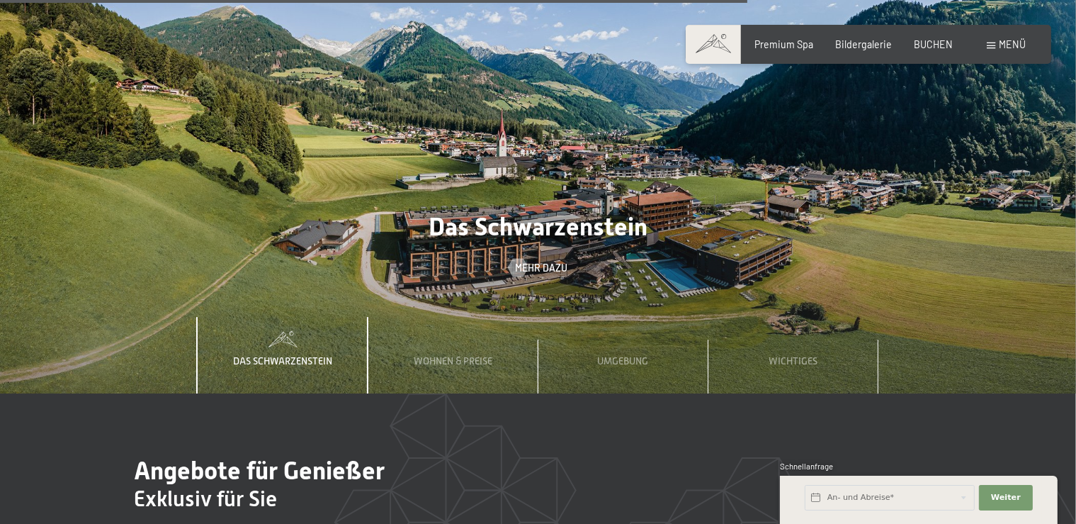
scroll to position [4164, 0]
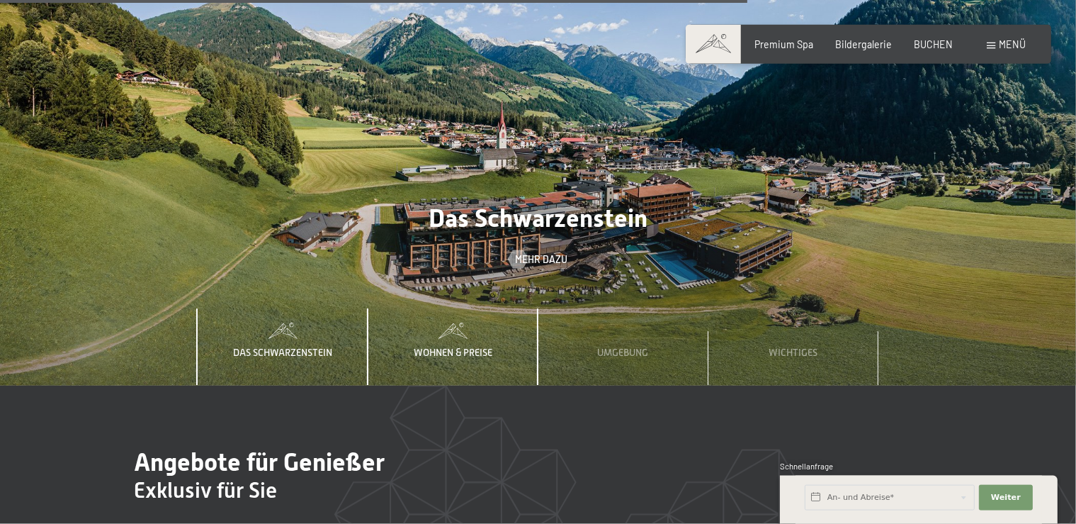
click at [461, 318] on div "Wohnen & Preise" at bounding box center [453, 347] width 97 height 77
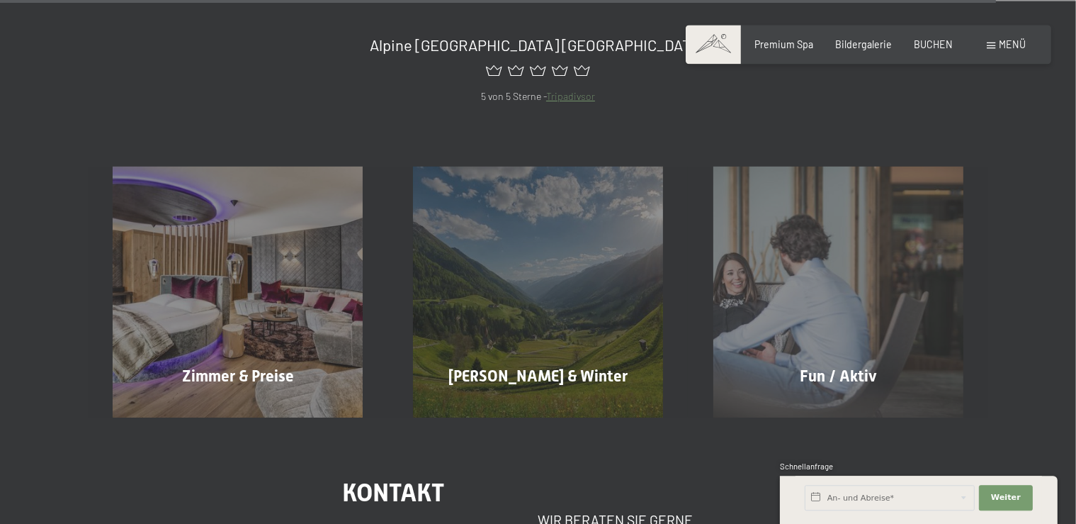
scroll to position [5557, 0]
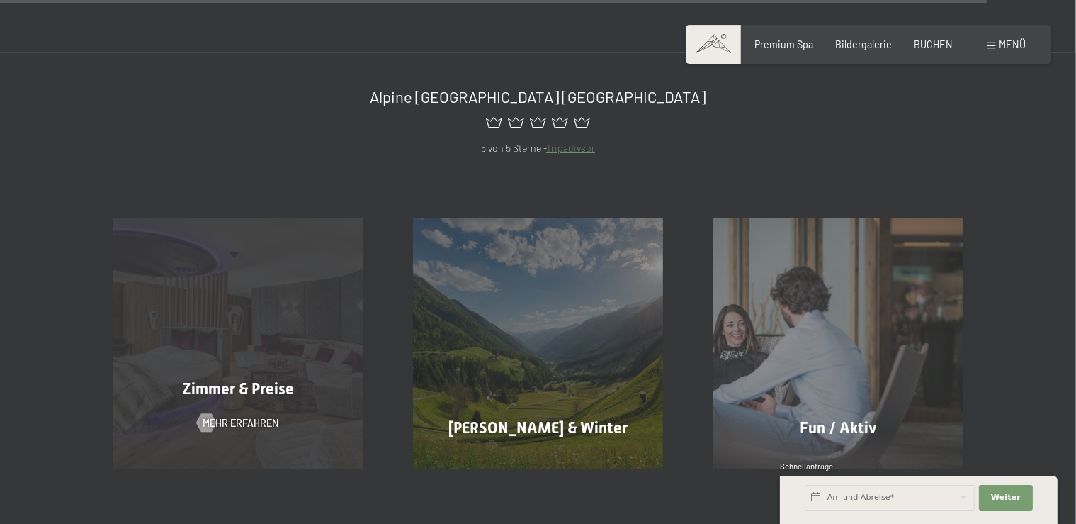
click at [235, 305] on div "Zimmer & Preise Mehr erfahren" at bounding box center [238, 343] width 300 height 250
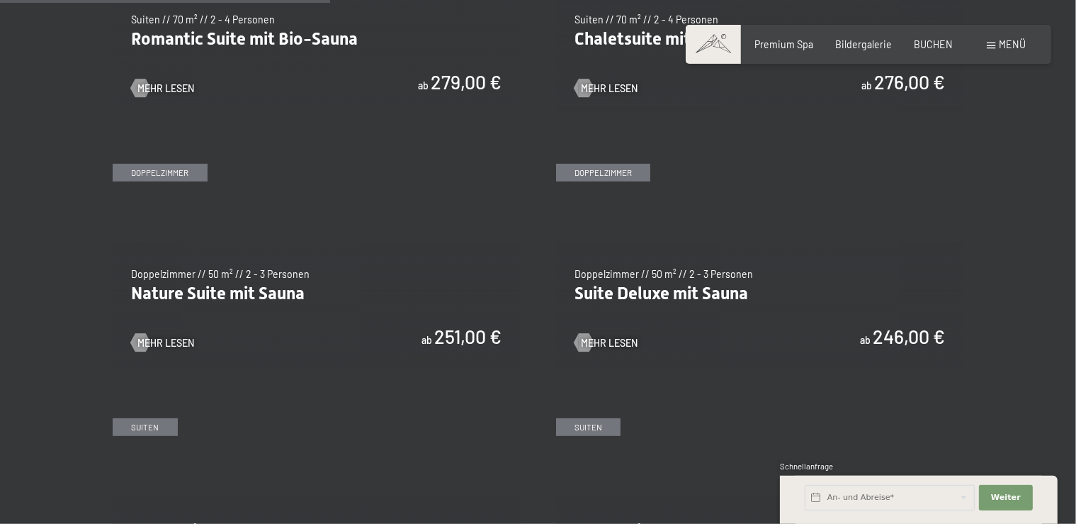
scroll to position [1255, 0]
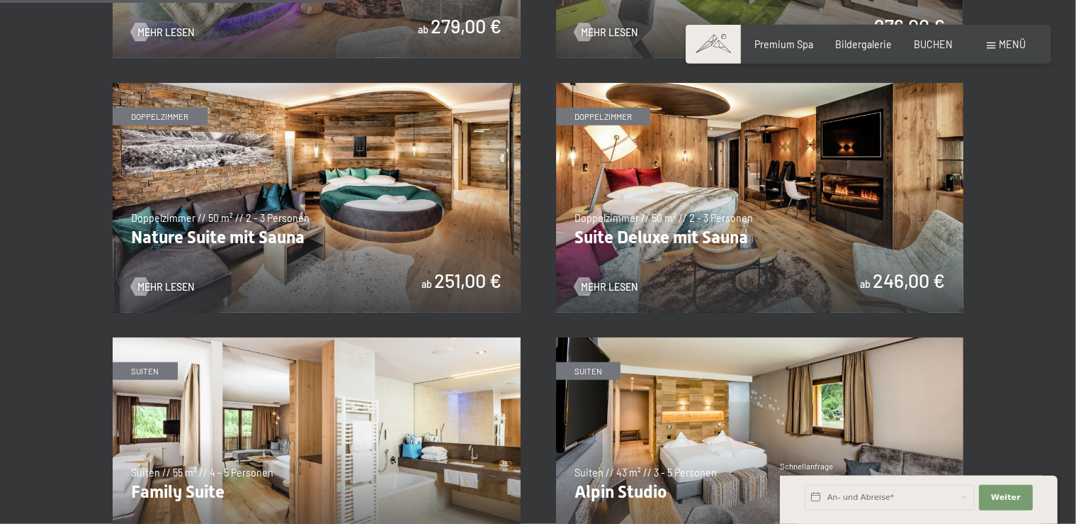
click at [770, 199] on img at bounding box center [760, 198] width 408 height 230
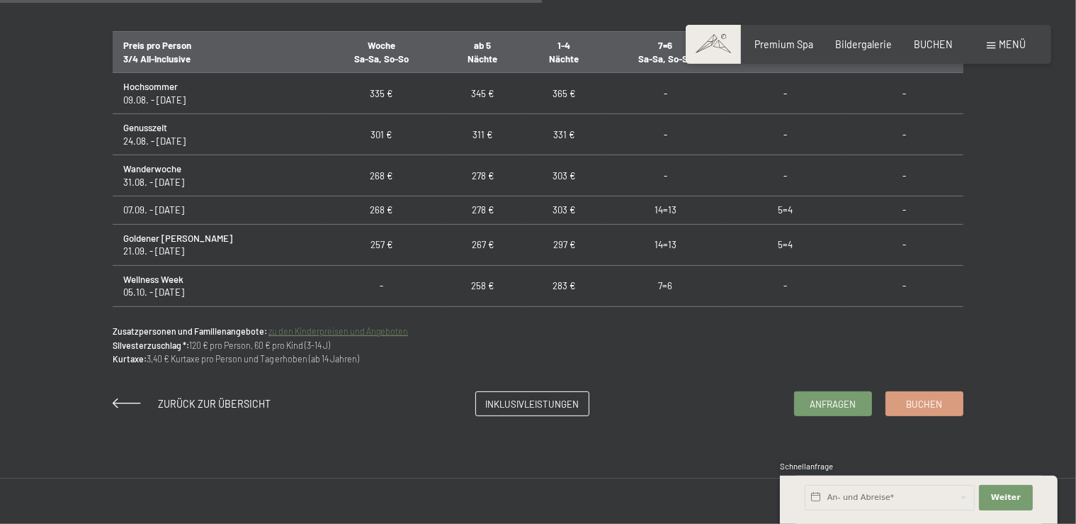
scroll to position [824, 0]
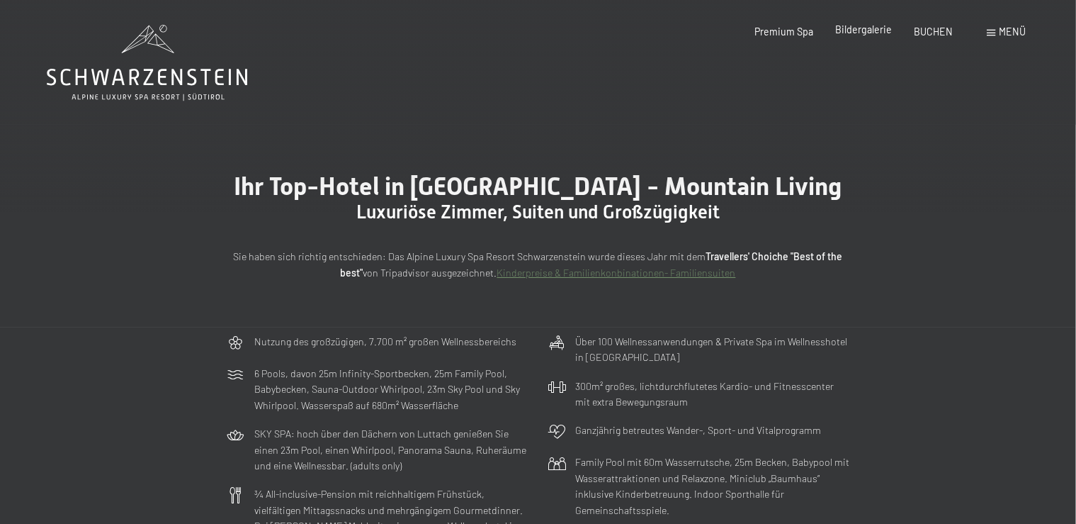
click at [864, 28] on span "Bildergalerie" at bounding box center [863, 29] width 57 height 12
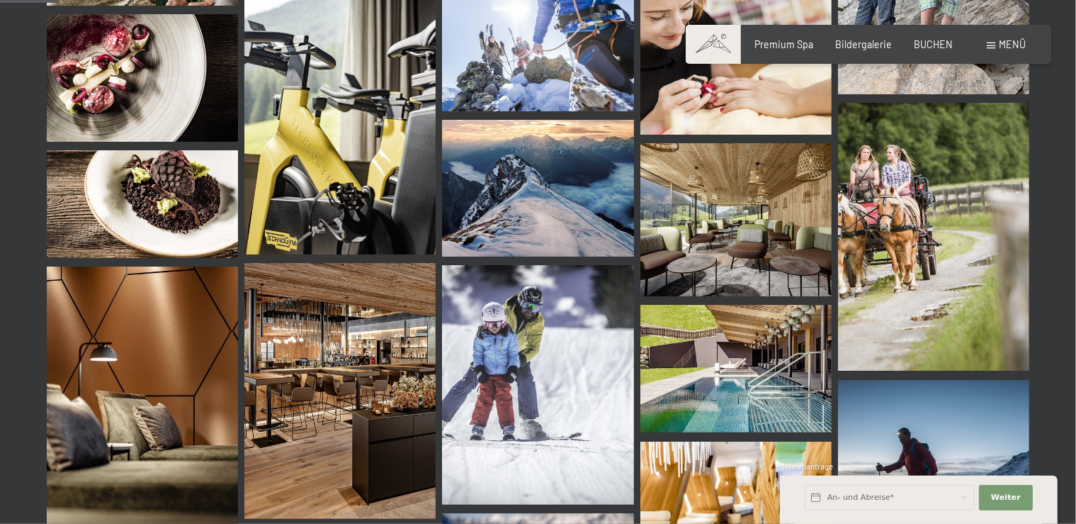
scroll to position [812, 0]
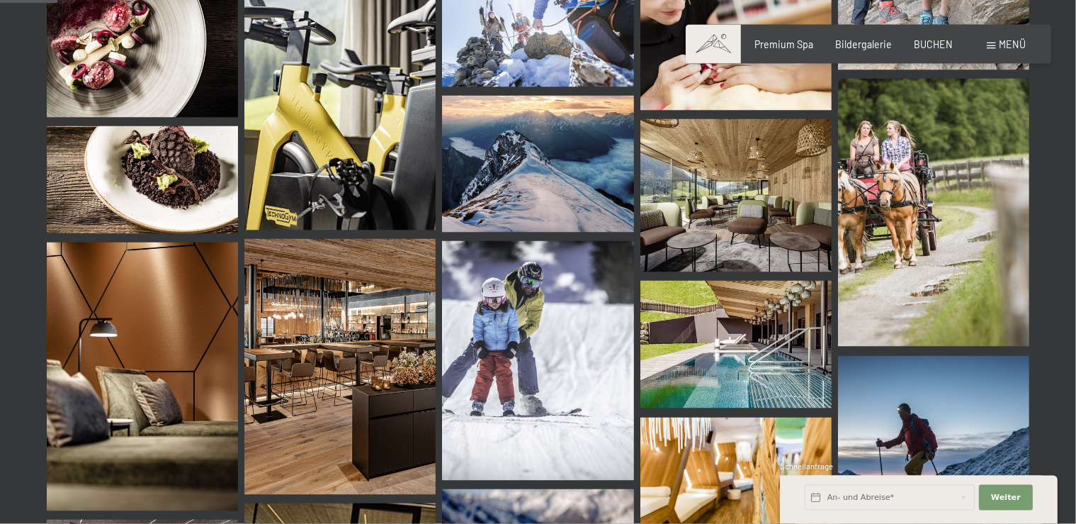
click at [119, 62] on img at bounding box center [142, 54] width 191 height 128
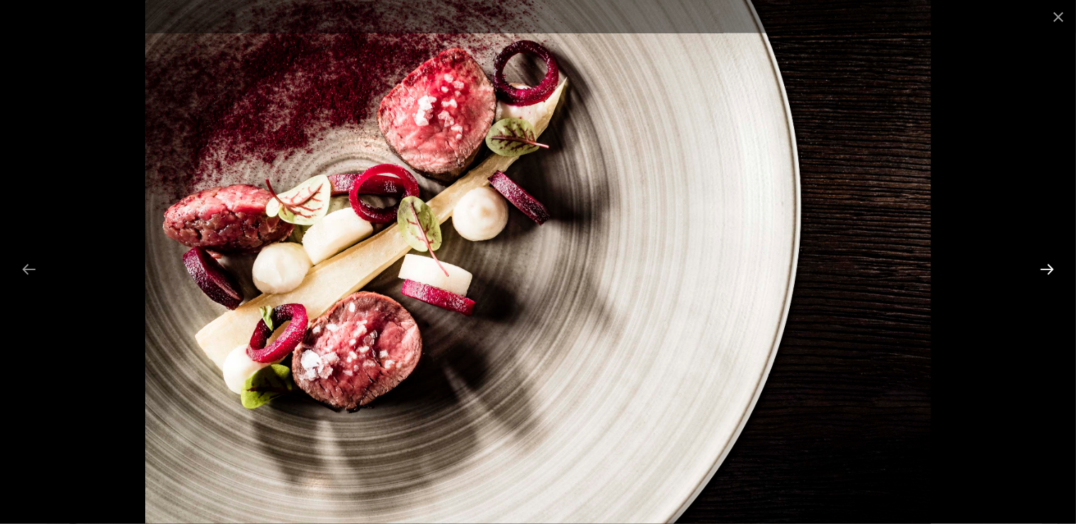
click at [1050, 260] on button "Next slide" at bounding box center [1047, 269] width 30 height 28
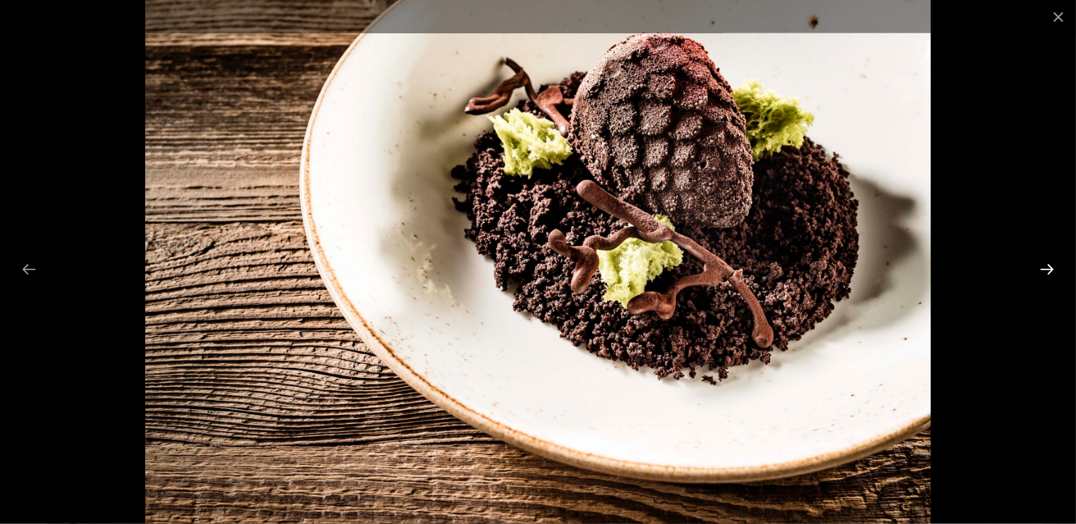
click at [1050, 260] on button "Next slide" at bounding box center [1047, 269] width 30 height 28
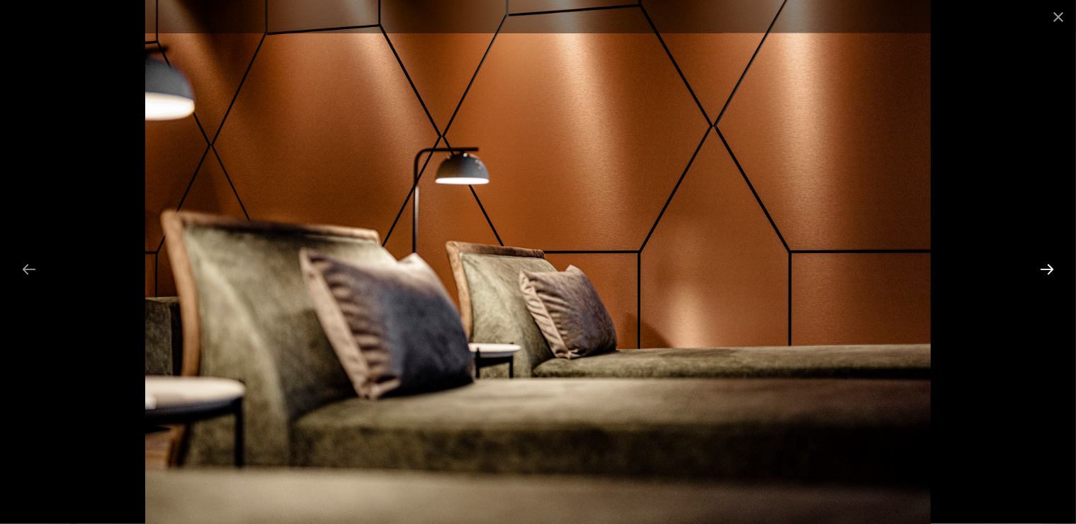
click at [1050, 260] on button "Next slide" at bounding box center [1047, 269] width 30 height 28
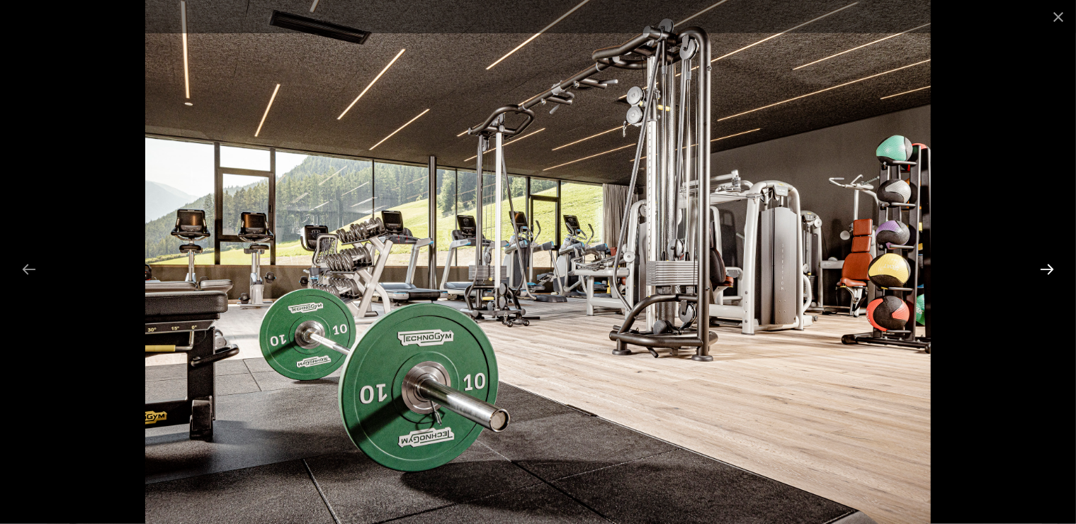
click at [1050, 260] on button "Next slide" at bounding box center [1047, 269] width 30 height 28
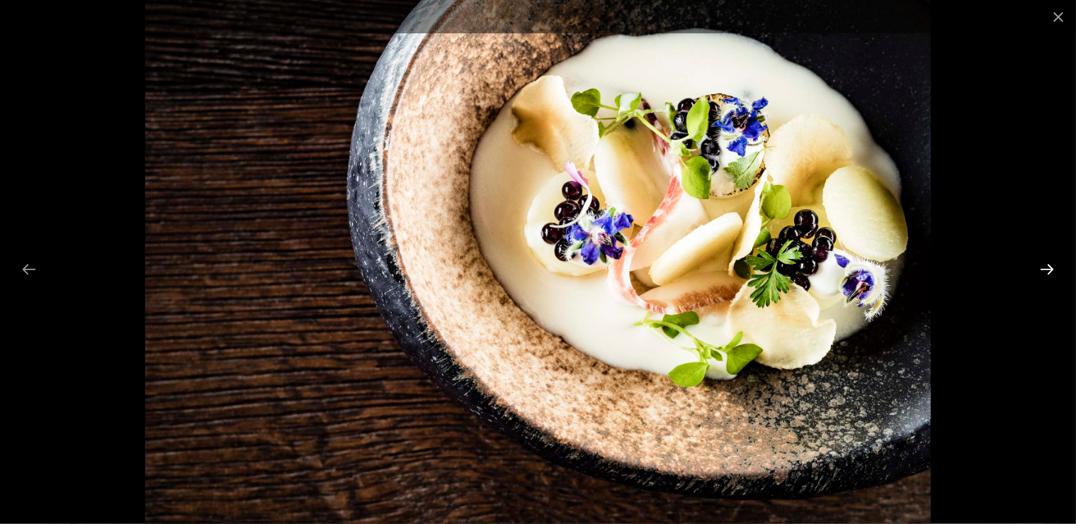
click at [1050, 264] on button "Next slide" at bounding box center [1047, 269] width 30 height 28
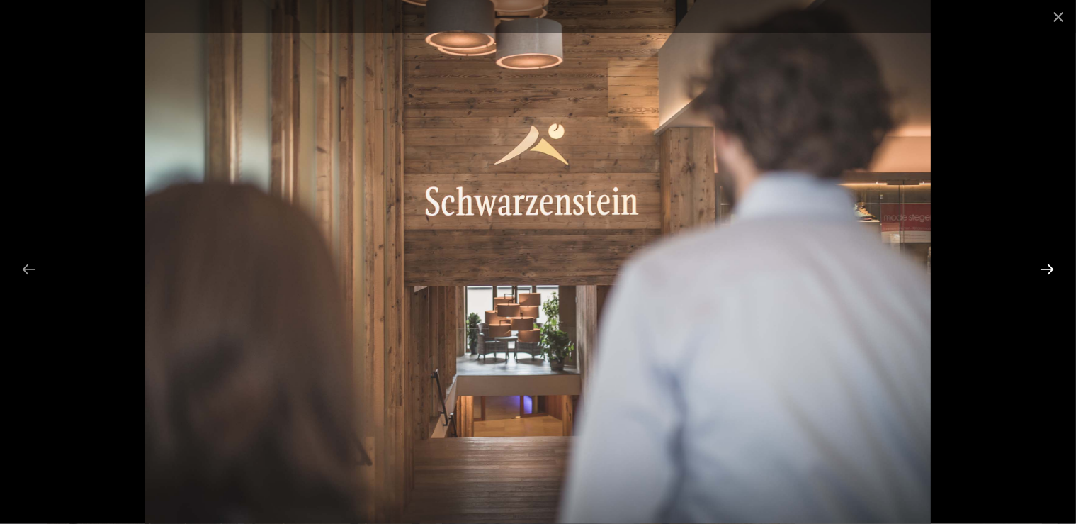
click at [1050, 264] on button "Next slide" at bounding box center [1047, 269] width 30 height 28
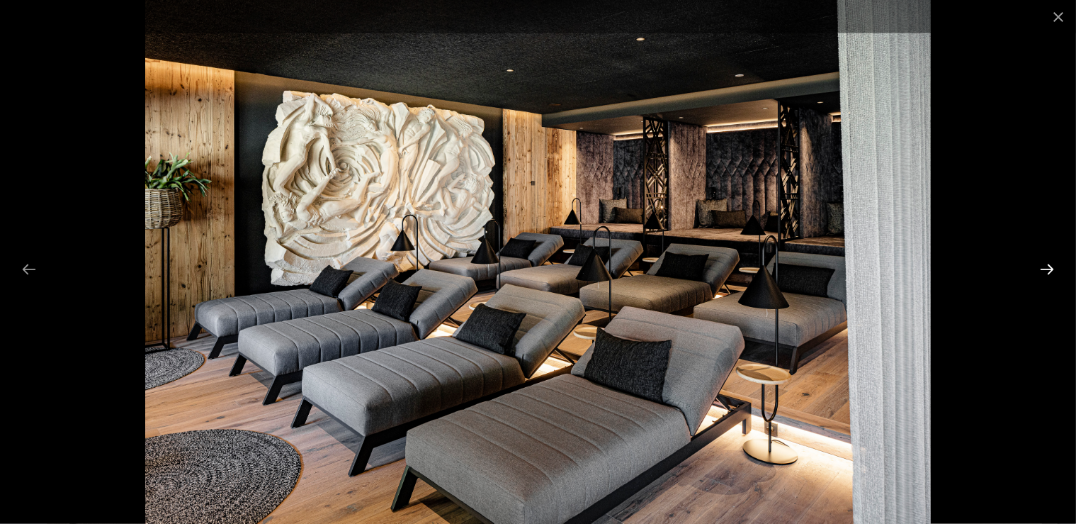
click at [1050, 264] on button "Next slide" at bounding box center [1047, 269] width 30 height 28
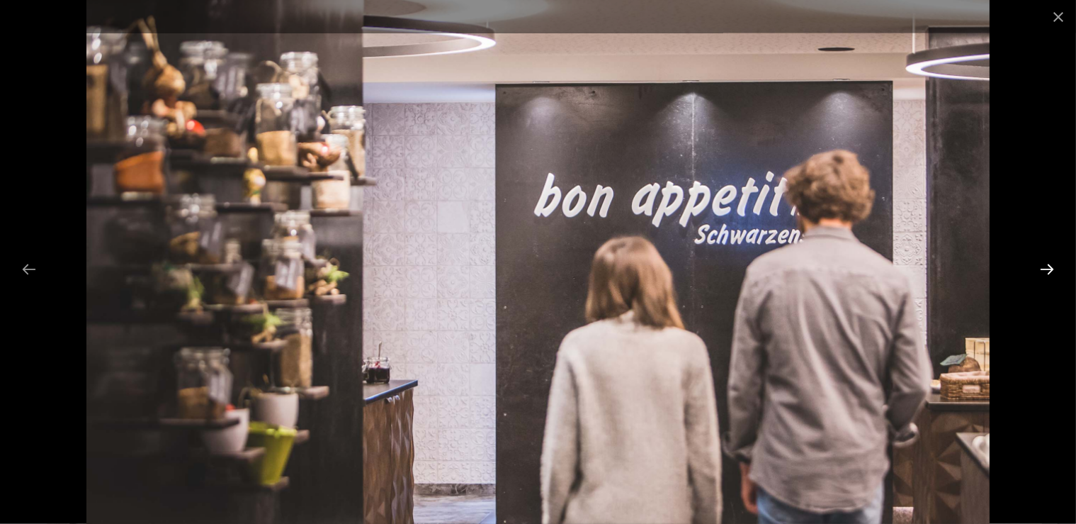
click at [1050, 264] on button "Next slide" at bounding box center [1047, 269] width 30 height 28
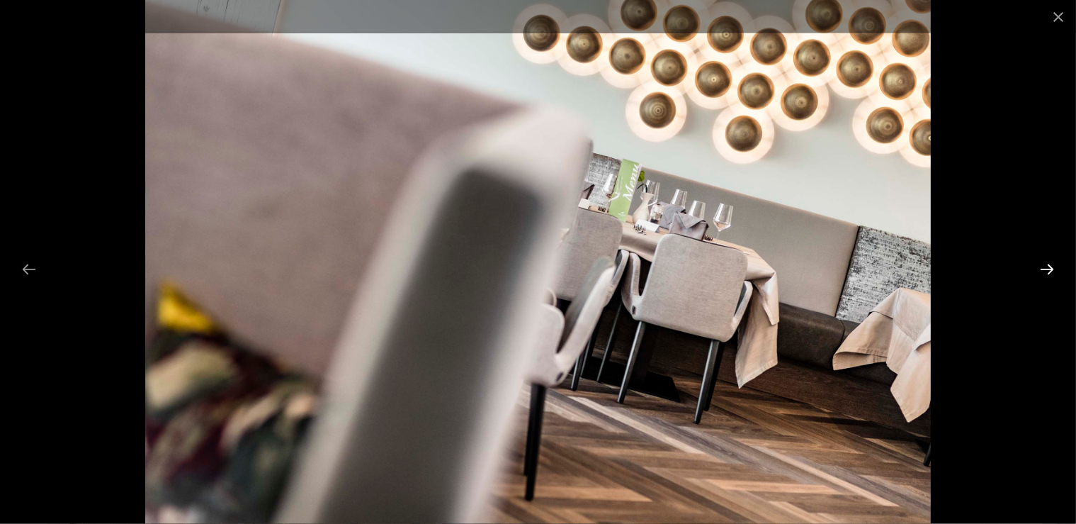
click at [1050, 264] on button "Next slide" at bounding box center [1047, 269] width 30 height 28
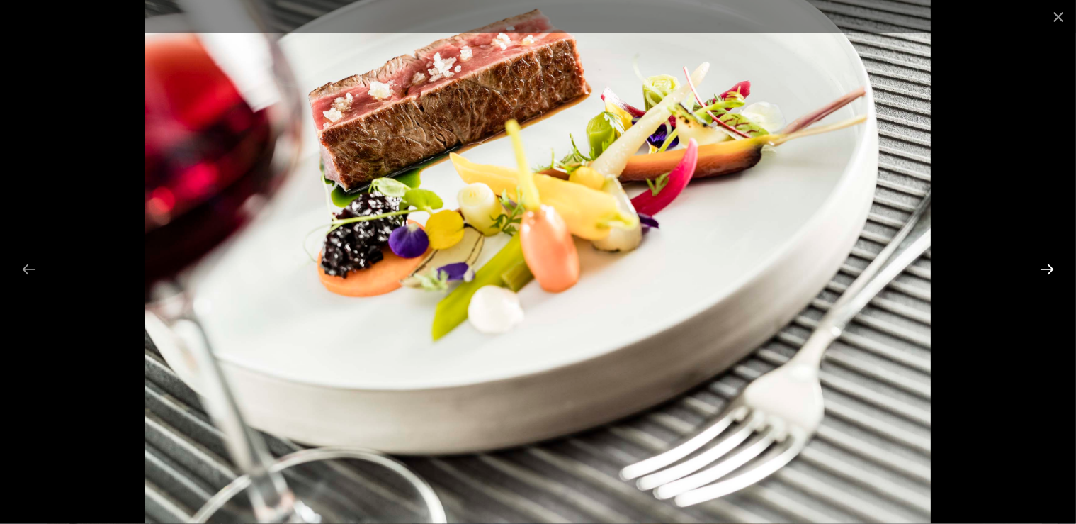
click at [1050, 264] on button "Next slide" at bounding box center [1047, 269] width 30 height 28
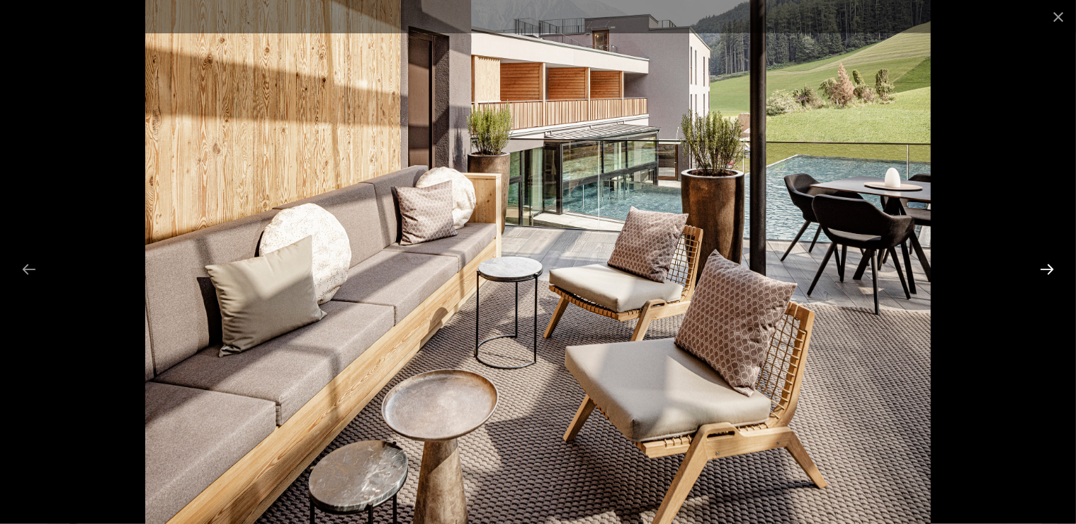
click at [1050, 264] on button "Next slide" at bounding box center [1047, 269] width 30 height 28
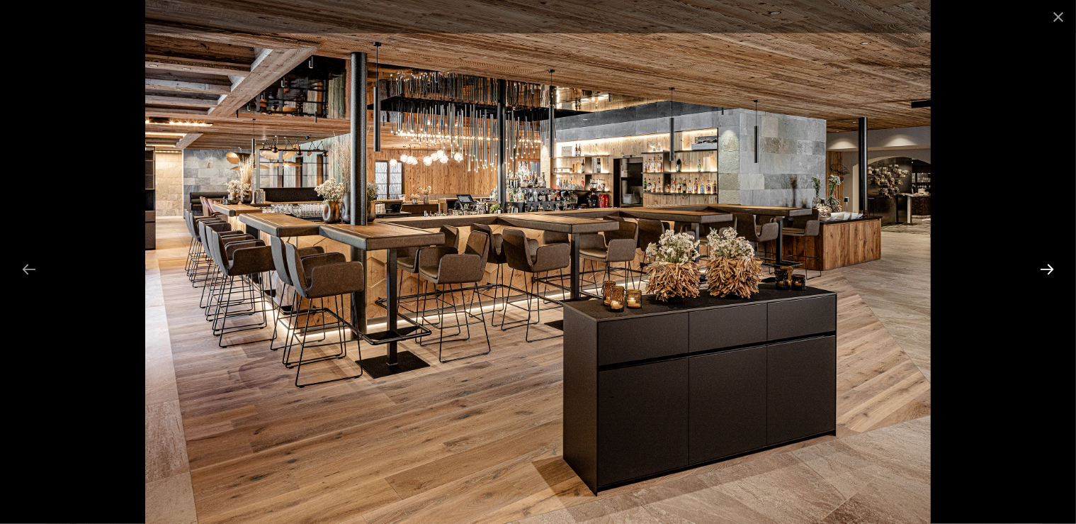
click at [1050, 264] on button "Next slide" at bounding box center [1047, 269] width 30 height 28
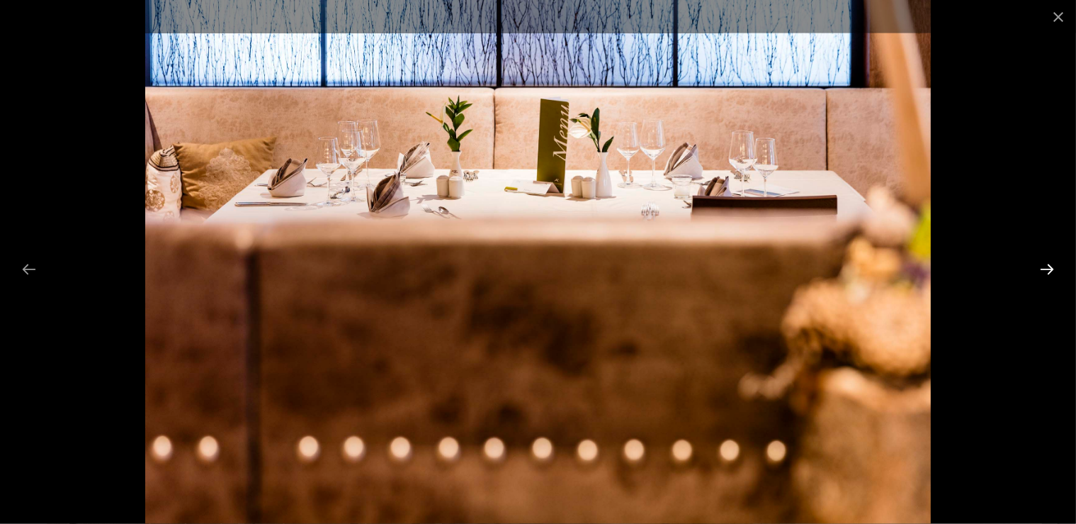
click at [1050, 264] on button "Next slide" at bounding box center [1047, 269] width 30 height 28
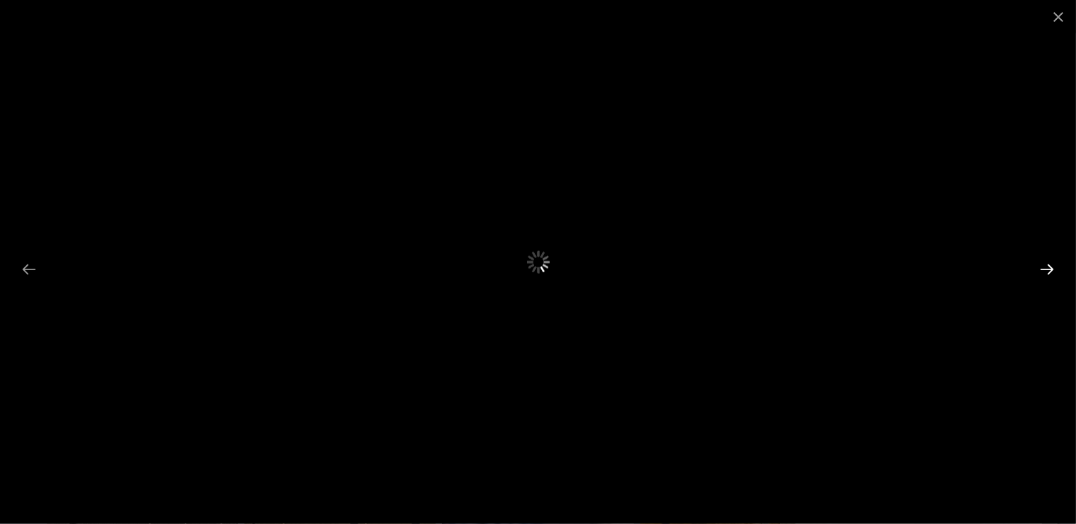
click at [1050, 264] on button "Next slide" at bounding box center [1047, 269] width 30 height 28
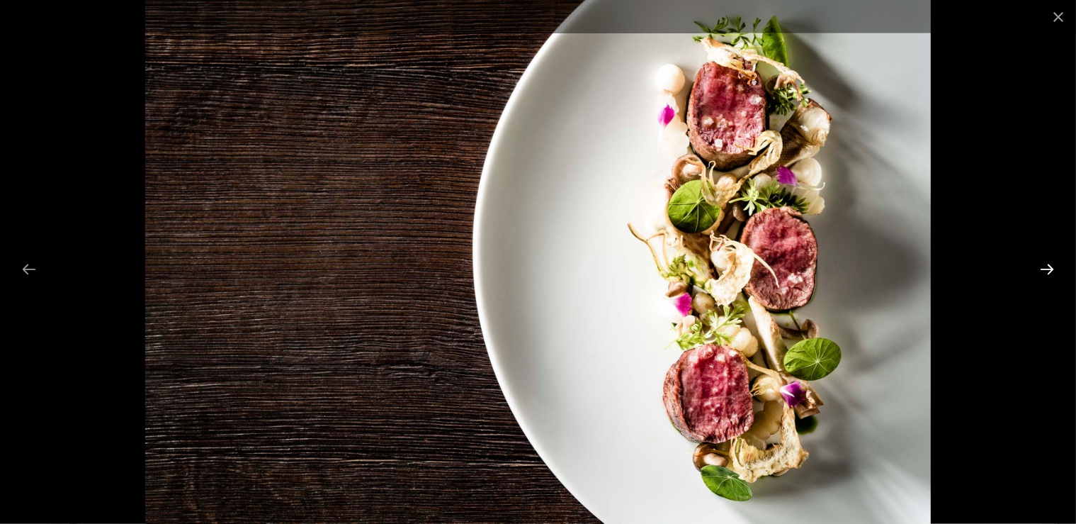
click at [1050, 264] on button "Next slide" at bounding box center [1047, 269] width 30 height 28
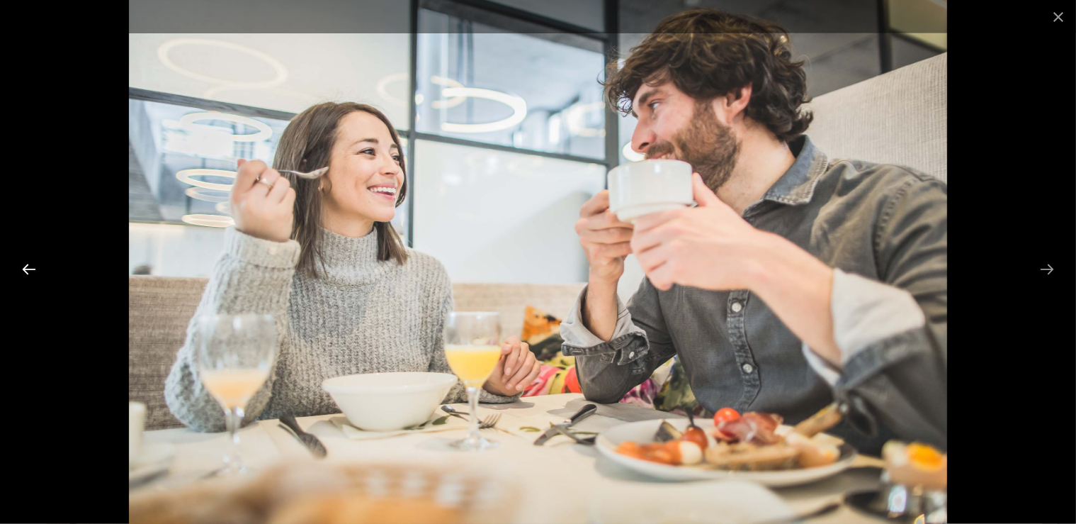
click at [27, 272] on button "Previous slide" at bounding box center [29, 269] width 30 height 28
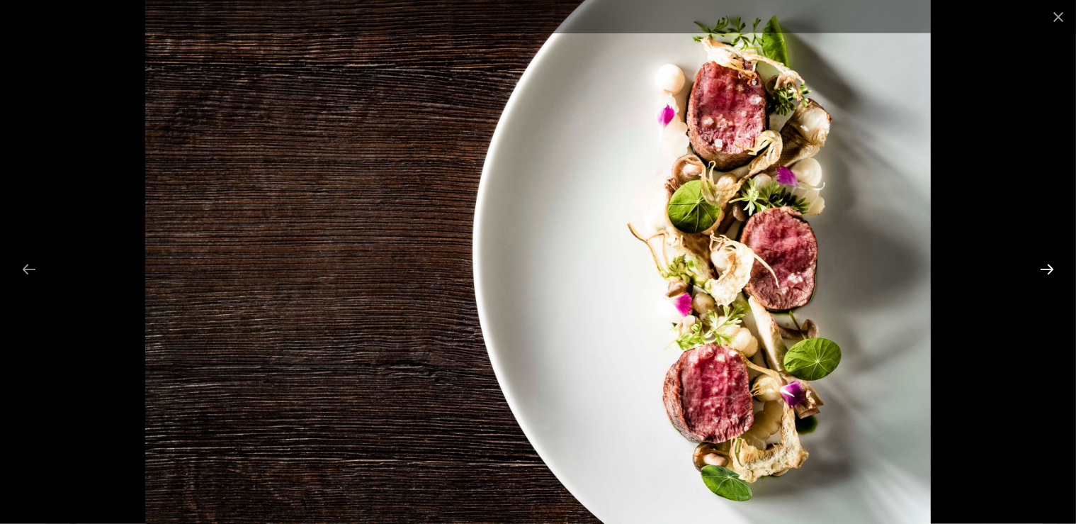
click at [1050, 270] on button "Next slide" at bounding box center [1047, 269] width 30 height 28
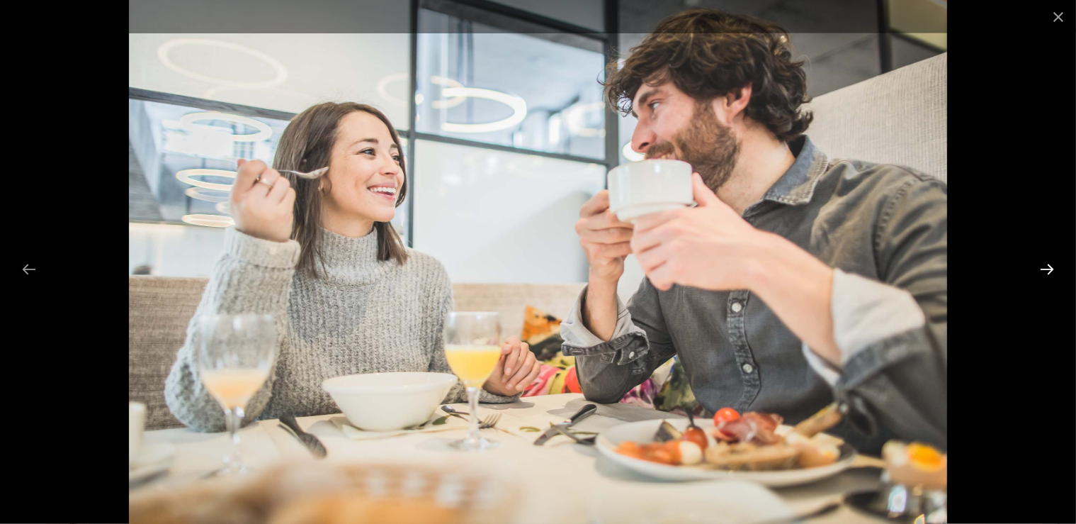
click at [1047, 269] on button "Next slide" at bounding box center [1047, 269] width 30 height 28
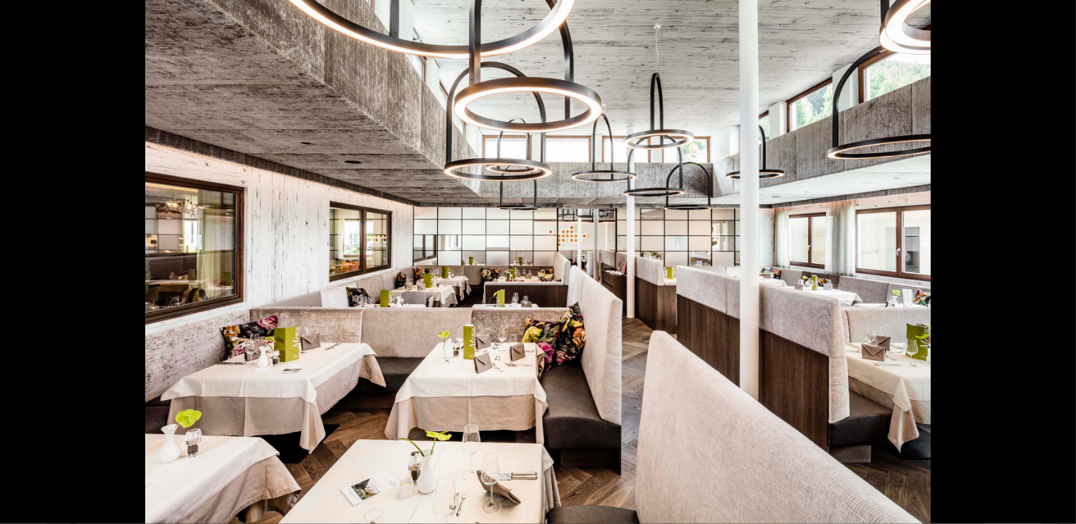
click at [1047, 269] on button "Next slide" at bounding box center [1055, 269] width 30 height 28
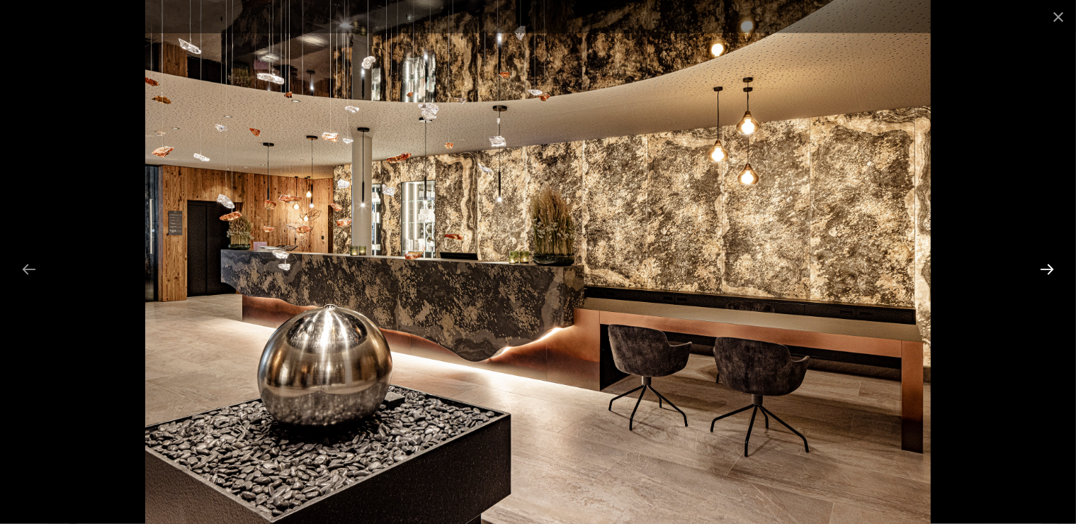
click at [1047, 269] on button "Next slide" at bounding box center [1047, 269] width 30 height 28
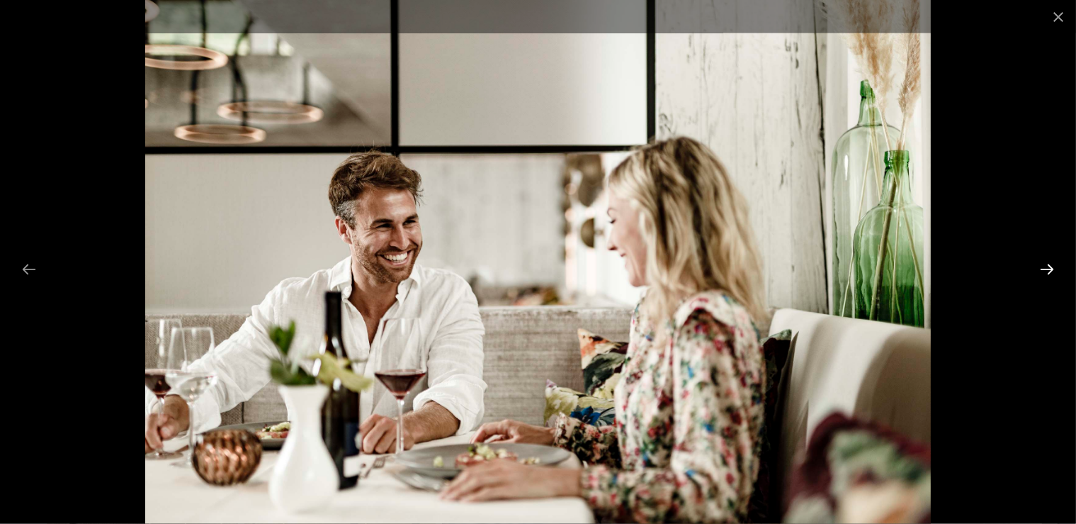
click at [1047, 269] on button "Next slide" at bounding box center [1047, 269] width 30 height 28
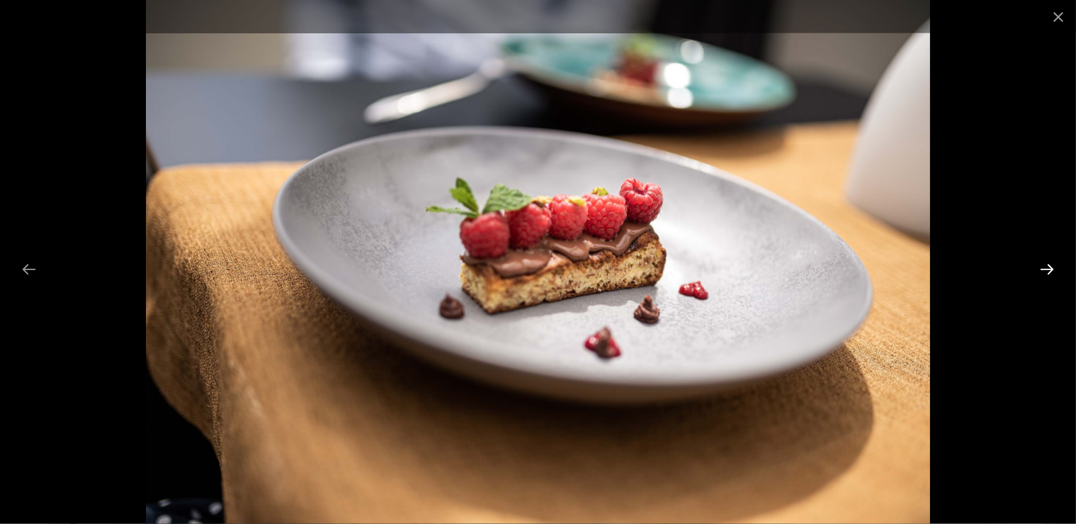
click at [1047, 269] on button "Next slide" at bounding box center [1047, 269] width 30 height 28
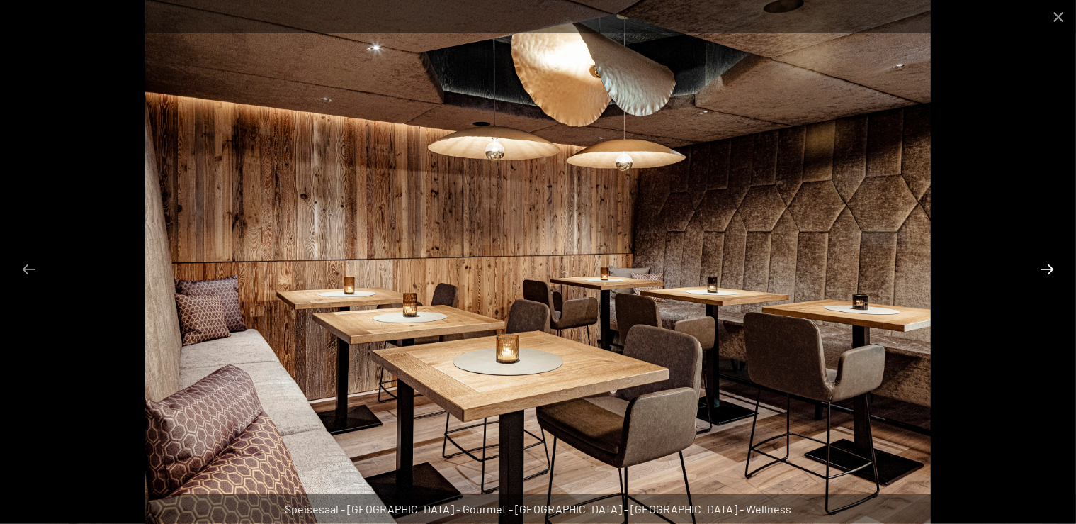
click at [1047, 269] on button "Next slide" at bounding box center [1047, 269] width 30 height 28
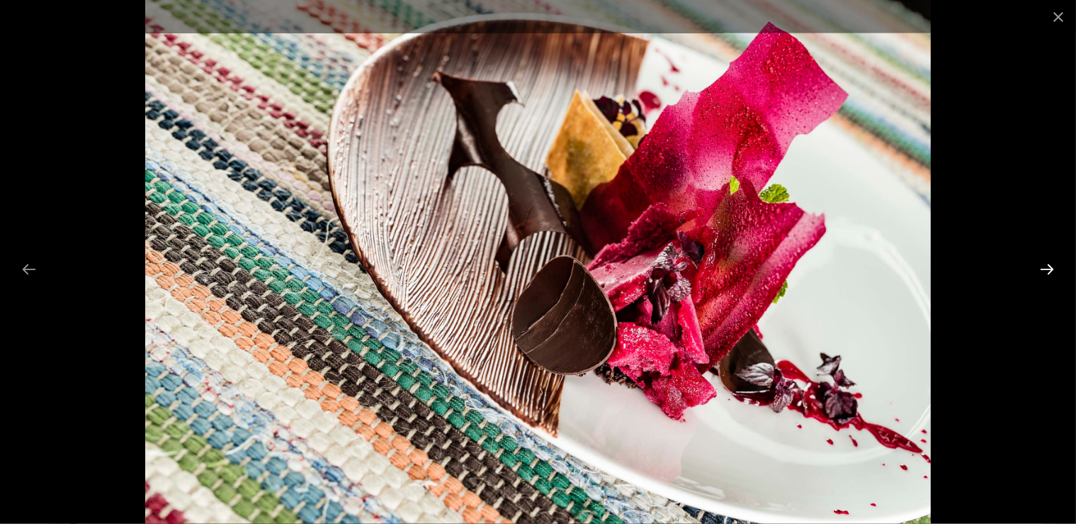
click at [1047, 269] on button "Next slide" at bounding box center [1047, 269] width 30 height 28
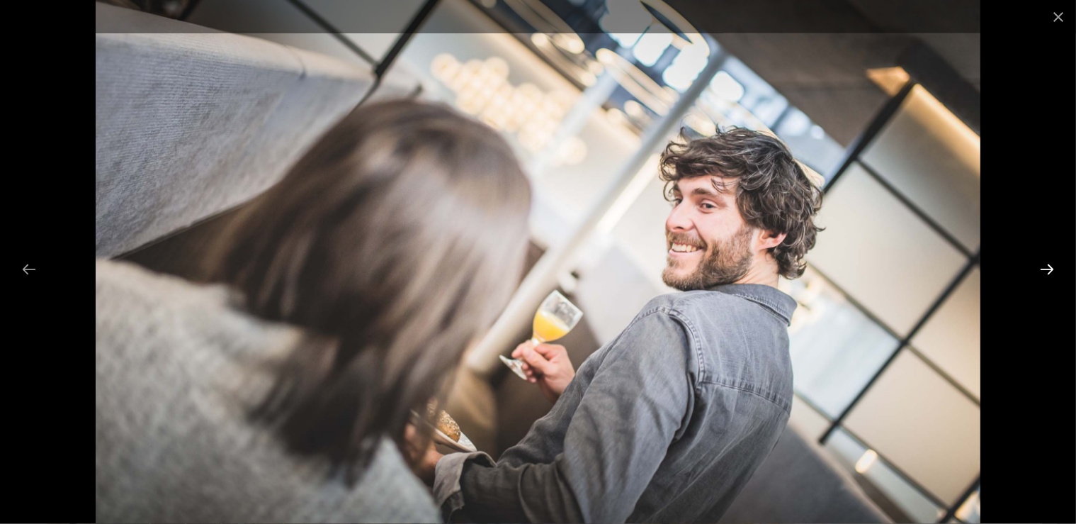
click at [1047, 269] on button "Next slide" at bounding box center [1047, 269] width 30 height 28
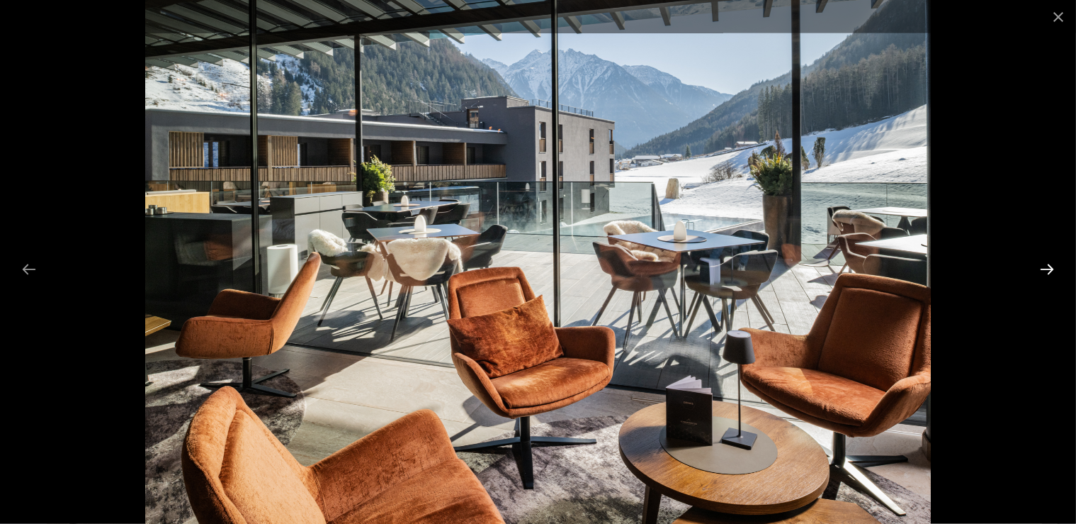
click at [1047, 269] on button "Next slide" at bounding box center [1047, 269] width 30 height 28
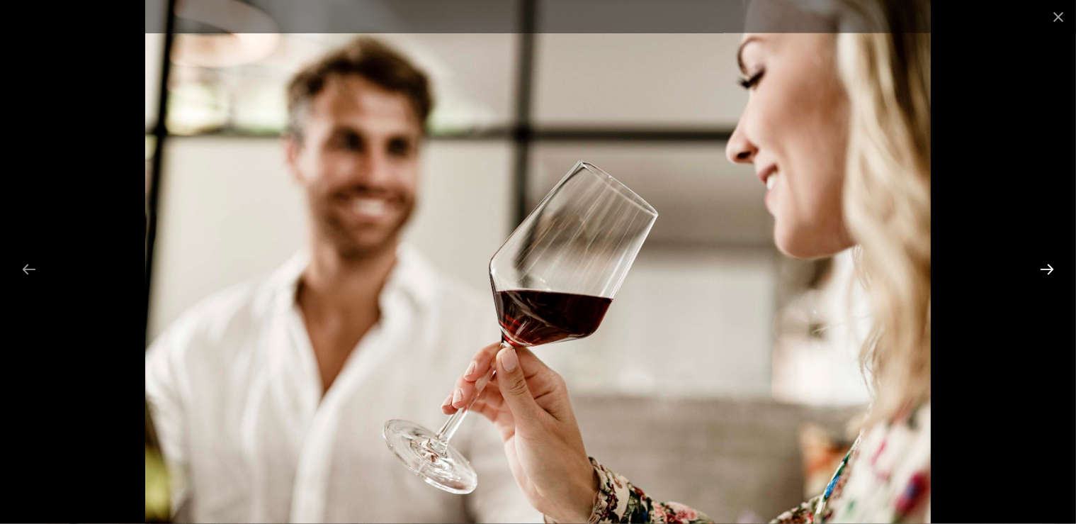
click at [1047, 269] on button "Next slide" at bounding box center [1047, 269] width 30 height 28
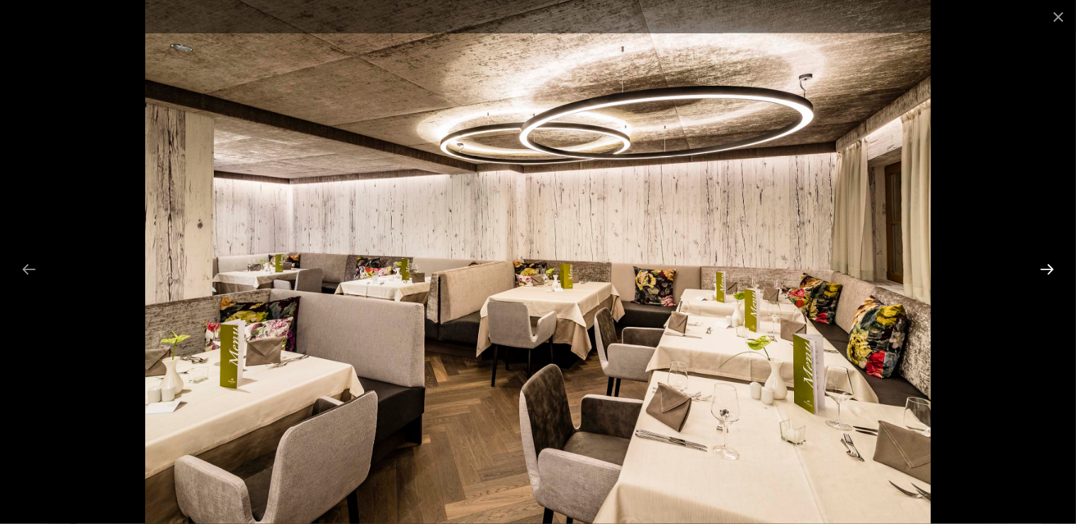
click at [1047, 269] on button "Next slide" at bounding box center [1047, 269] width 30 height 28
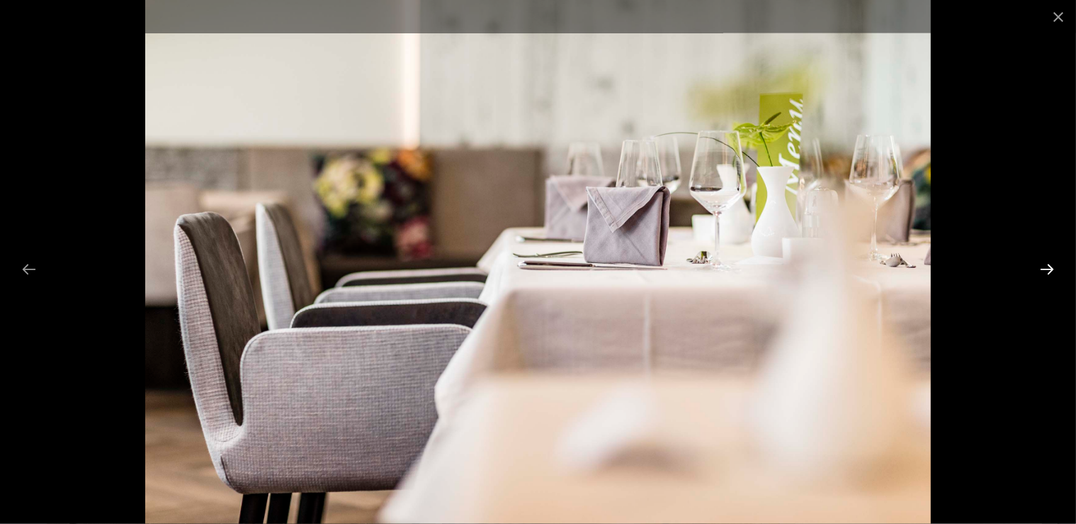
click at [1047, 269] on button "Next slide" at bounding box center [1047, 269] width 30 height 28
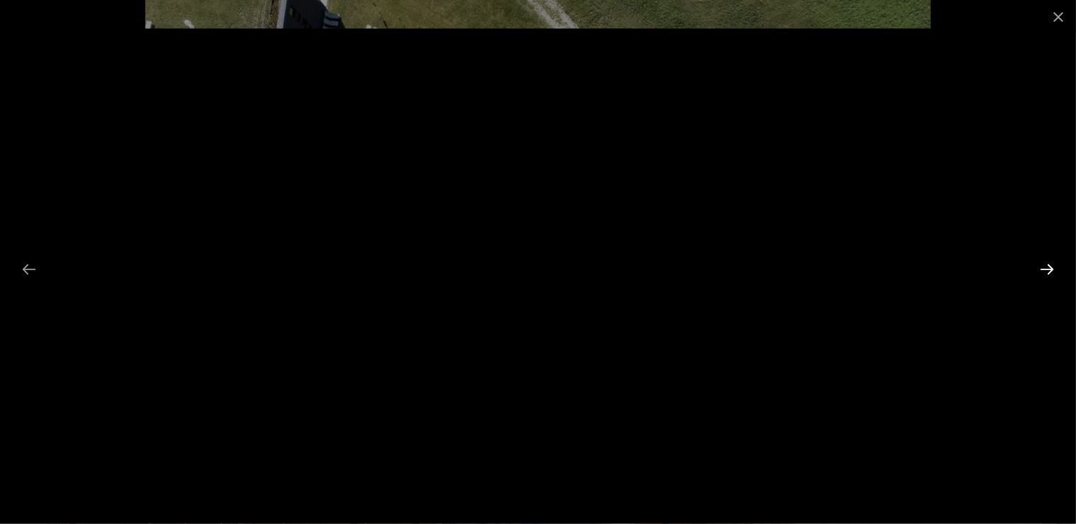
click at [1047, 269] on button "Next slide" at bounding box center [1047, 269] width 30 height 28
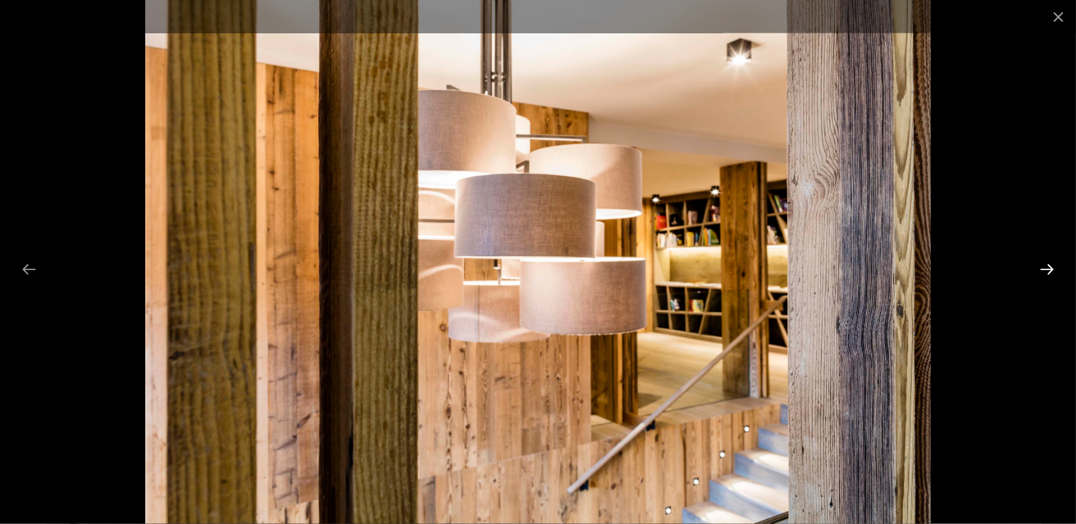
click at [1047, 269] on button "Next slide" at bounding box center [1047, 269] width 30 height 28
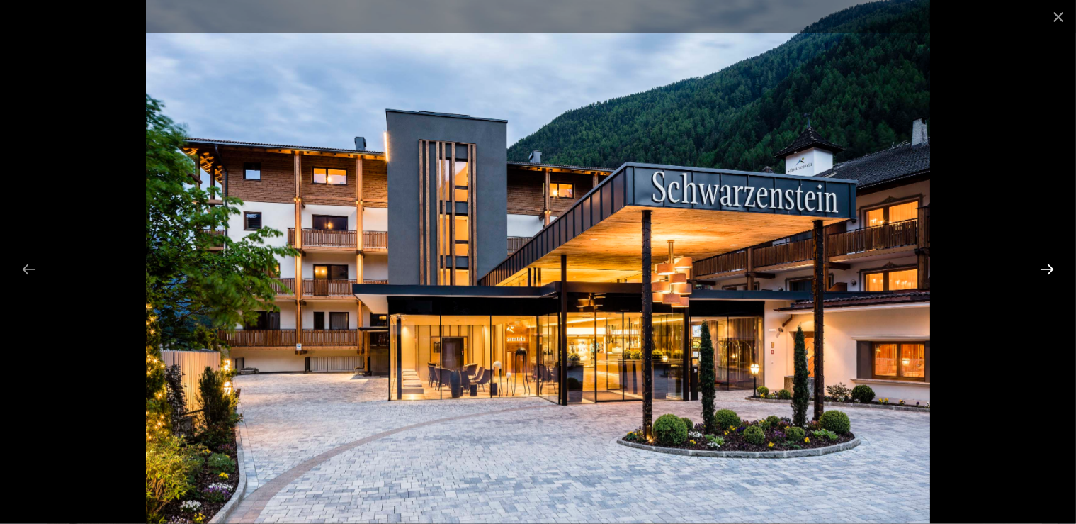
click at [1047, 269] on button "Next slide" at bounding box center [1047, 269] width 30 height 28
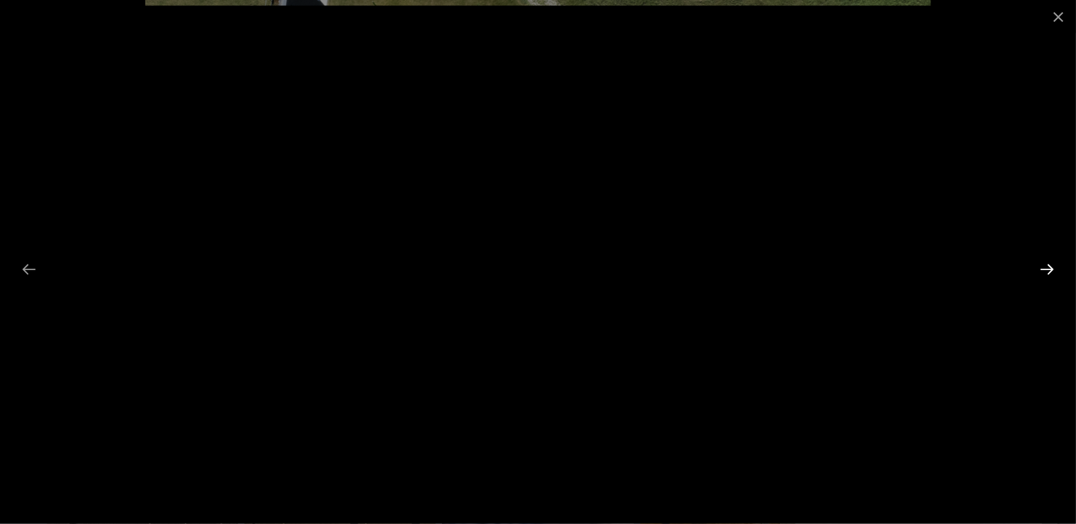
click at [1047, 269] on button "Next slide" at bounding box center [1047, 269] width 30 height 28
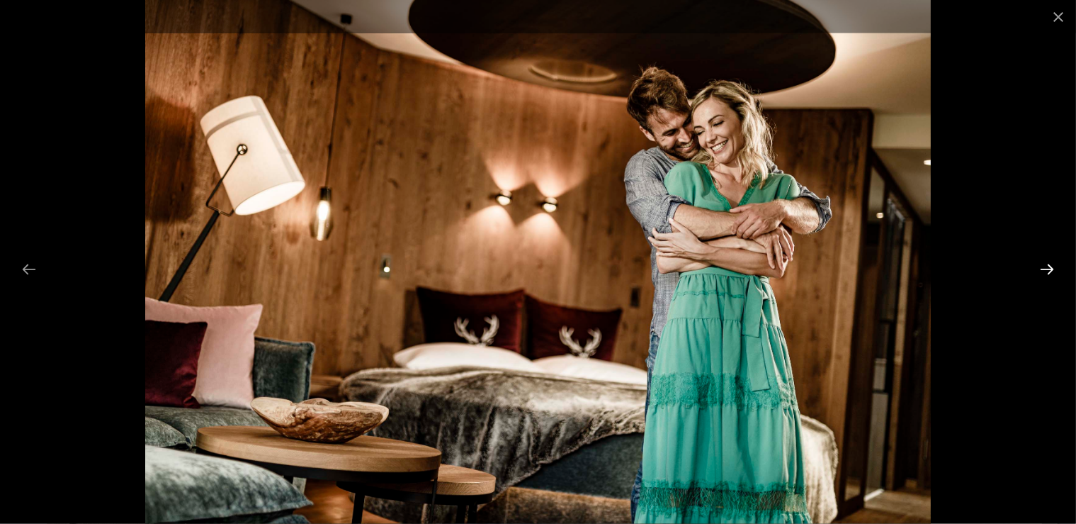
click at [1047, 269] on button "Next slide" at bounding box center [1047, 269] width 30 height 28
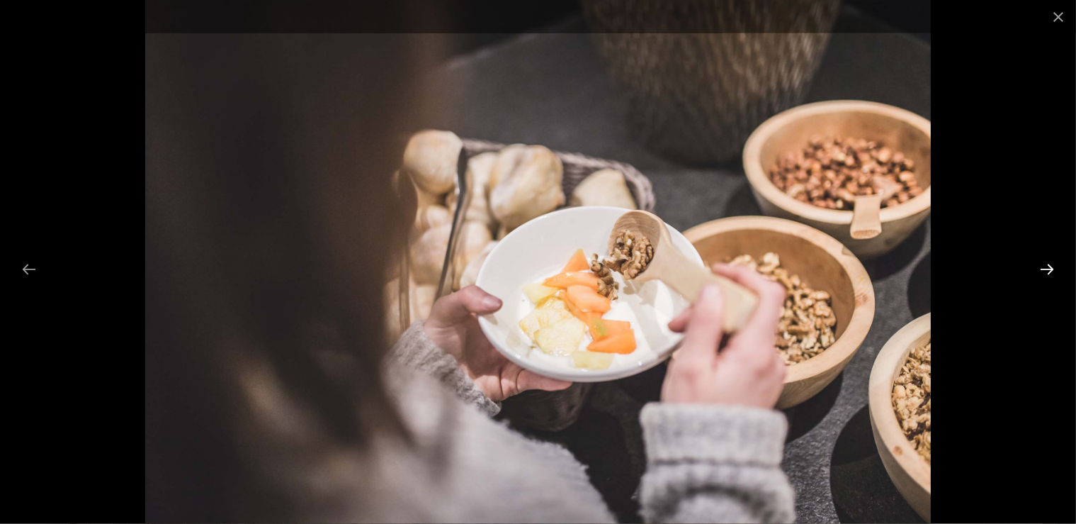
click at [1047, 269] on button "Next slide" at bounding box center [1047, 269] width 30 height 28
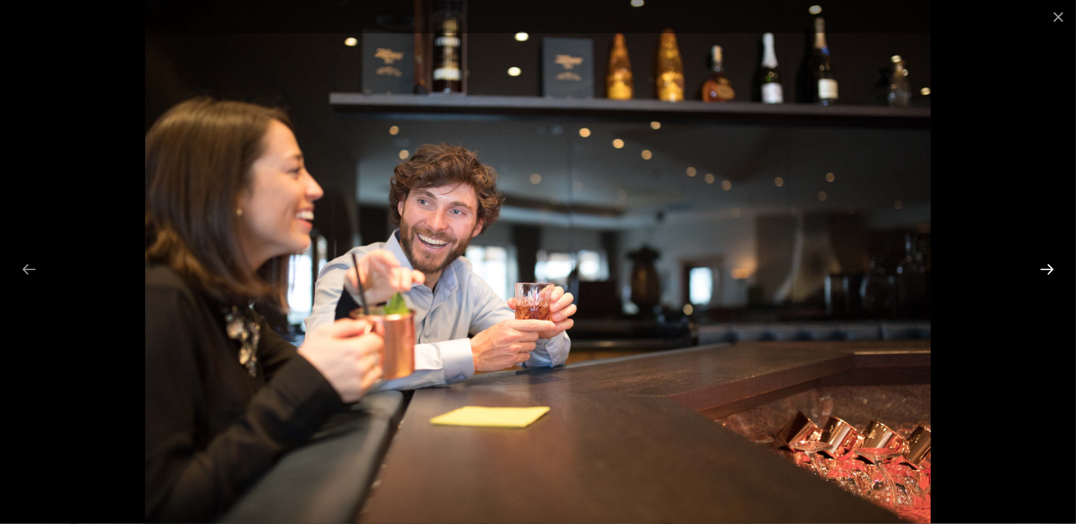
click at [1047, 269] on button "Next slide" at bounding box center [1047, 269] width 30 height 28
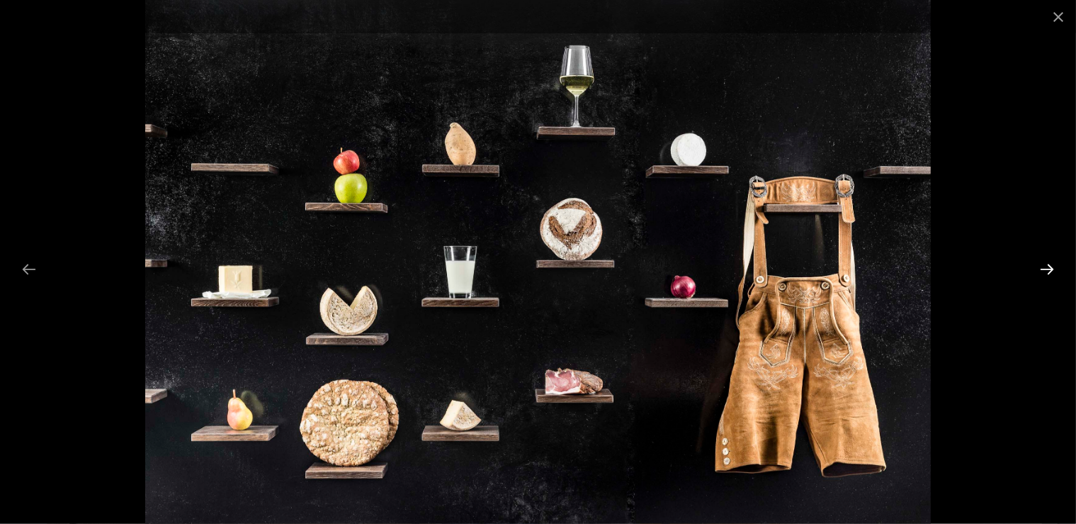
click at [1047, 269] on button "Next slide" at bounding box center [1047, 269] width 30 height 28
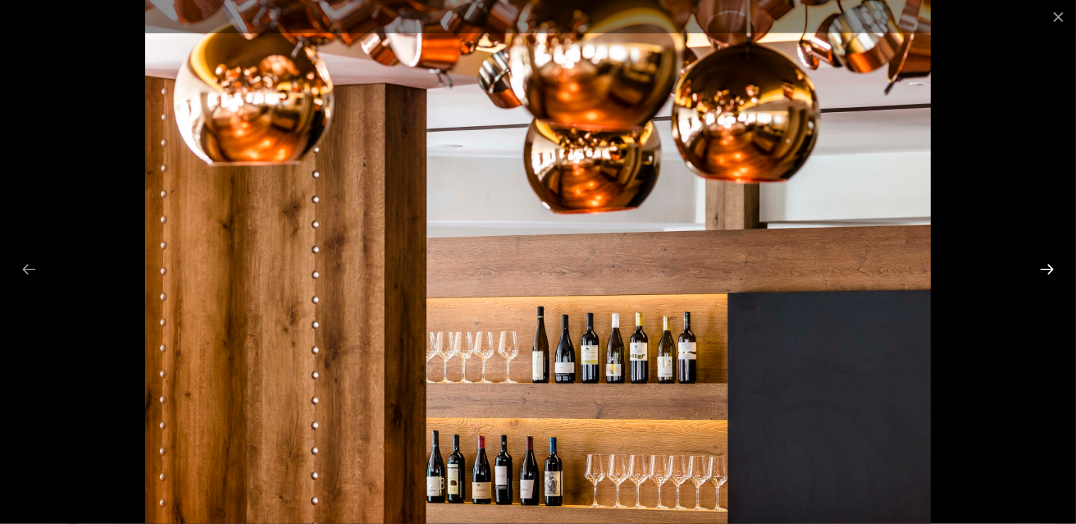
click at [1047, 269] on button "Next slide" at bounding box center [1047, 269] width 30 height 28
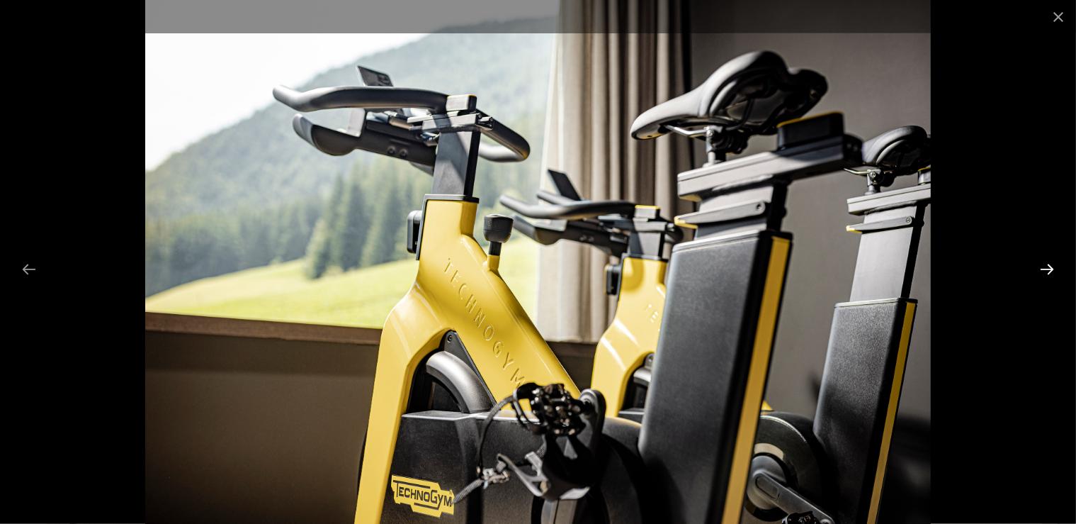
click at [1047, 269] on button "Next slide" at bounding box center [1047, 269] width 30 height 28
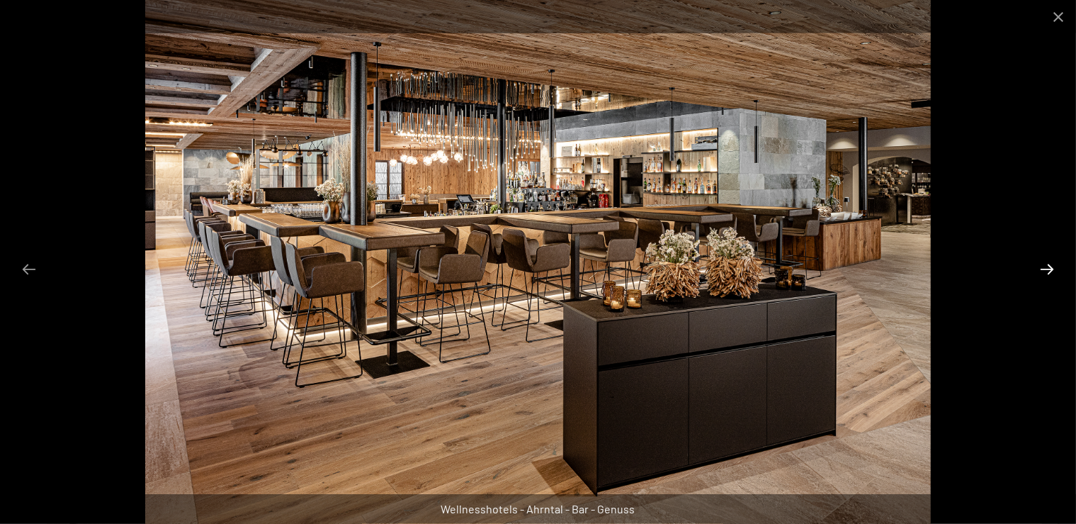
click at [1047, 269] on button "Next slide" at bounding box center [1047, 269] width 30 height 28
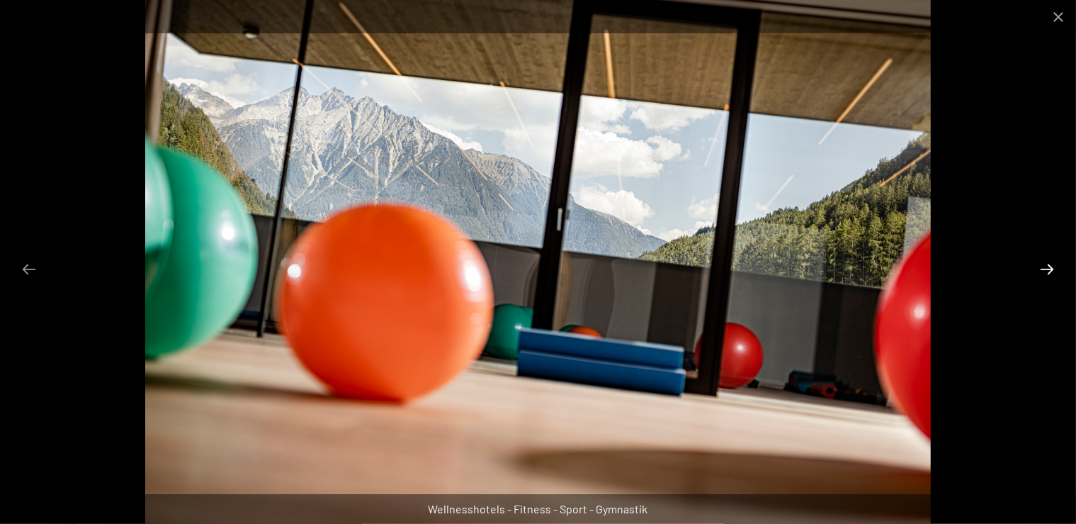
click at [1047, 269] on button "Next slide" at bounding box center [1047, 269] width 30 height 28
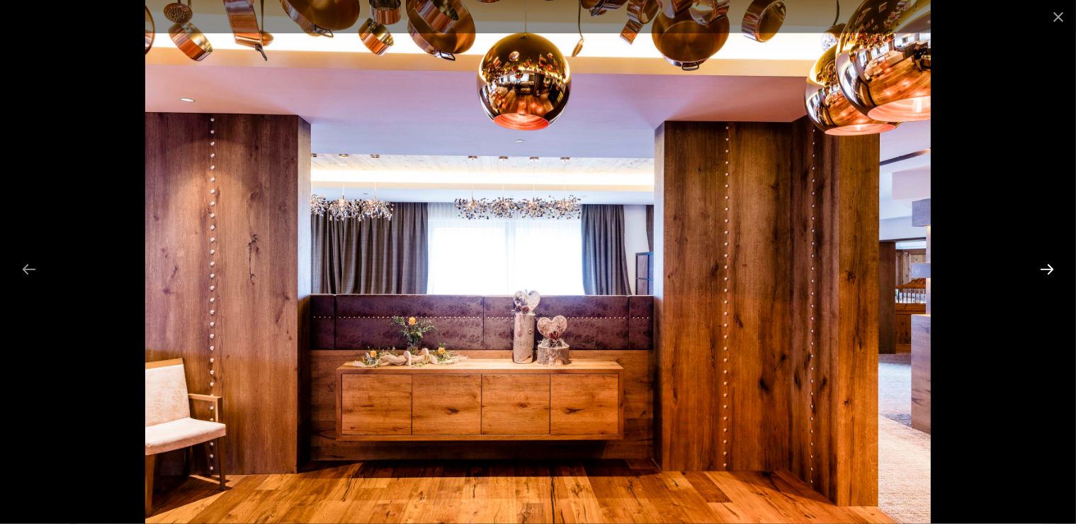
click at [1047, 269] on button "Next slide" at bounding box center [1047, 269] width 30 height 28
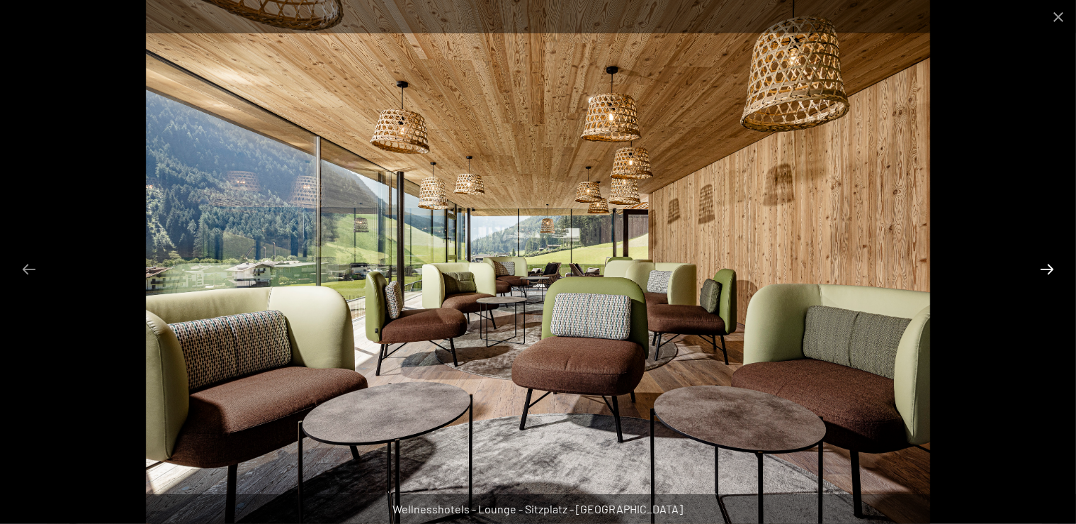
click at [1047, 269] on button "Next slide" at bounding box center [1047, 269] width 30 height 28
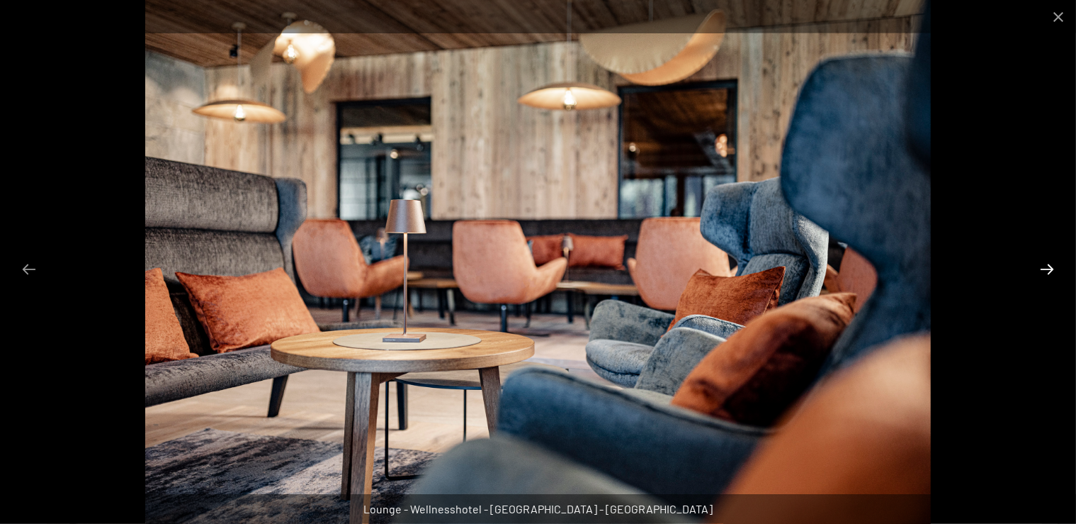
click at [1047, 269] on button "Next slide" at bounding box center [1047, 269] width 30 height 28
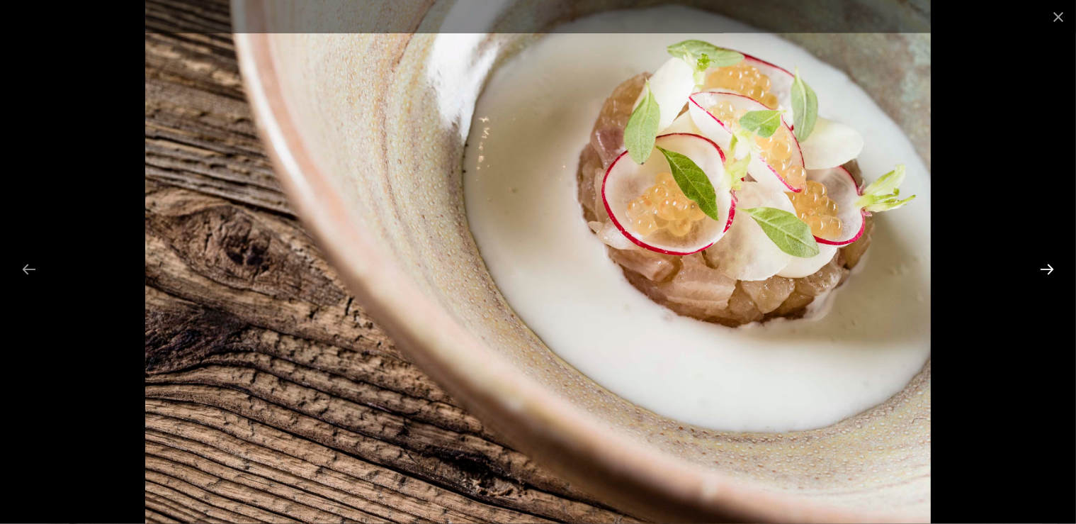
click at [1047, 269] on button "Next slide" at bounding box center [1047, 269] width 30 height 28
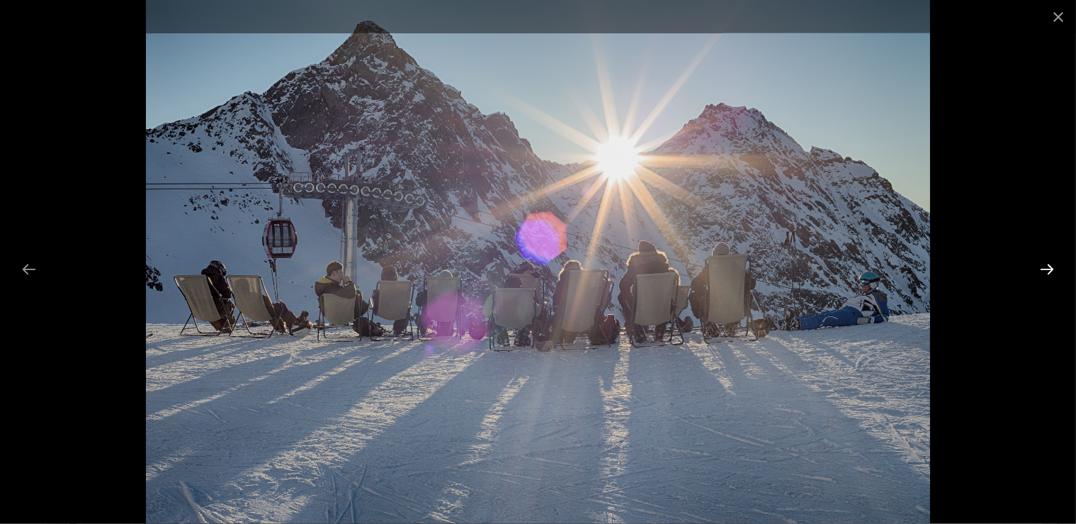
click at [1047, 269] on button "Next slide" at bounding box center [1047, 269] width 30 height 28
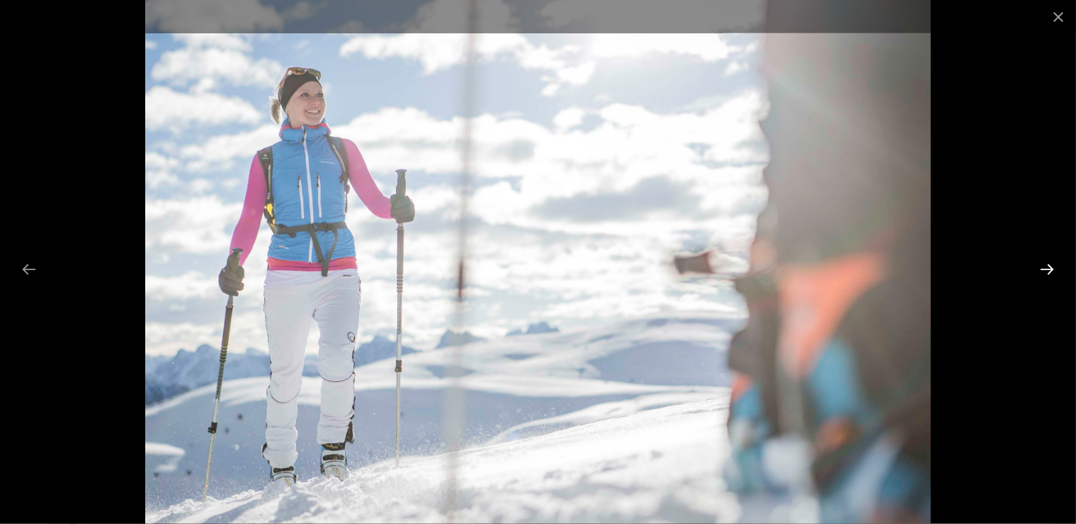
click at [1047, 269] on button "Next slide" at bounding box center [1047, 269] width 30 height 28
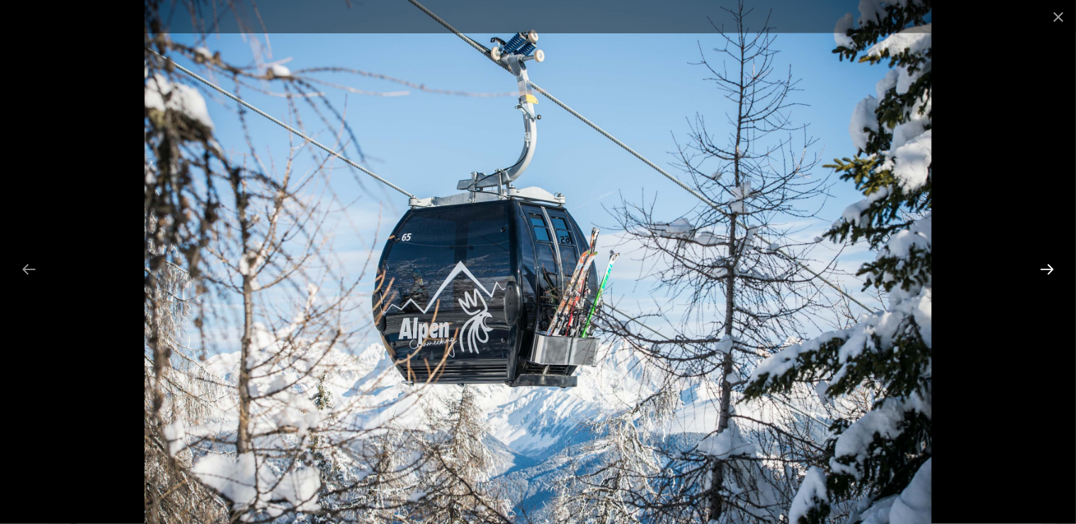
click at [1047, 269] on button "Next slide" at bounding box center [1047, 269] width 30 height 28
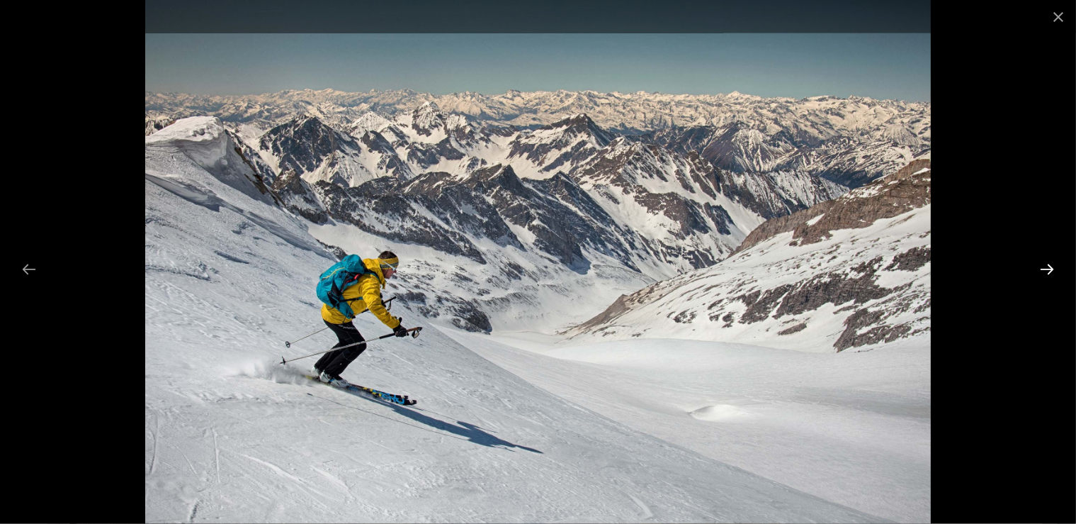
click at [1047, 269] on button "Next slide" at bounding box center [1047, 269] width 30 height 28
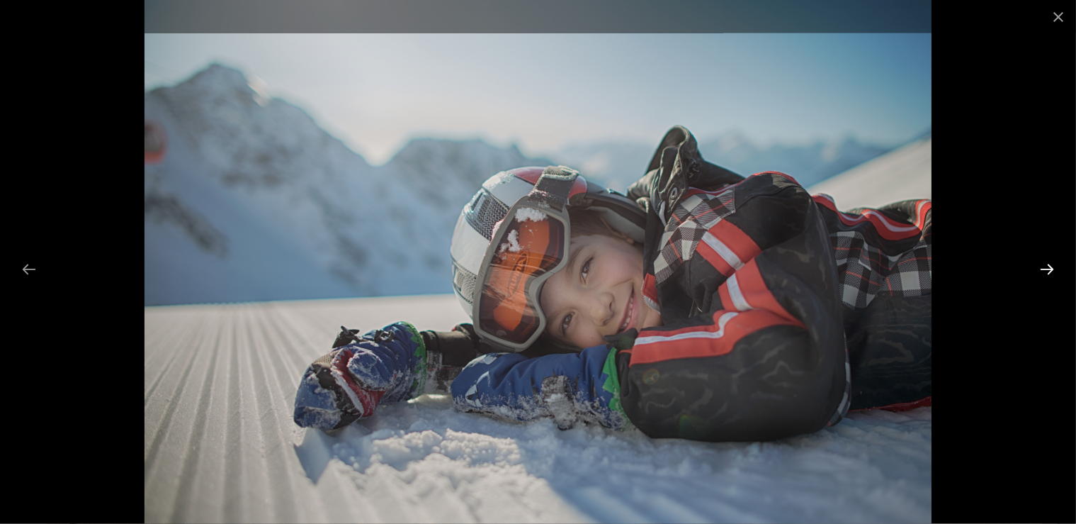
click at [1047, 269] on button "Next slide" at bounding box center [1047, 269] width 30 height 28
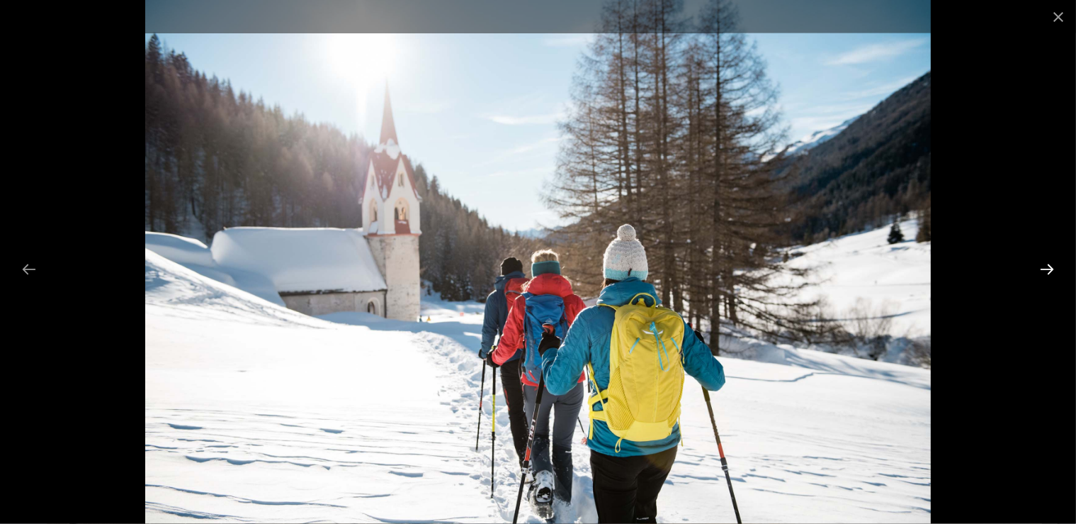
click at [1047, 269] on button "Next slide" at bounding box center [1047, 269] width 30 height 28
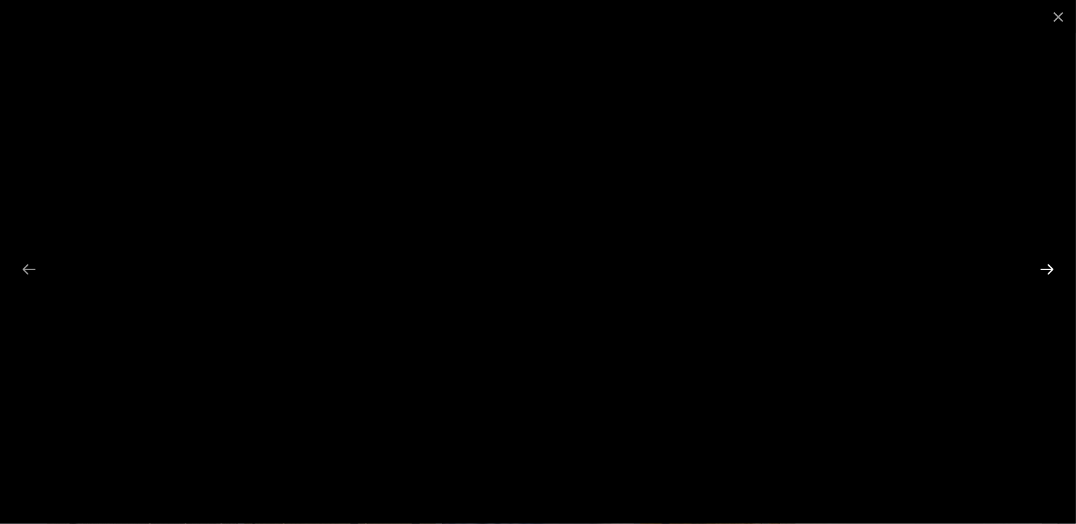
click at [1049, 266] on button "Next slide" at bounding box center [1047, 269] width 30 height 28
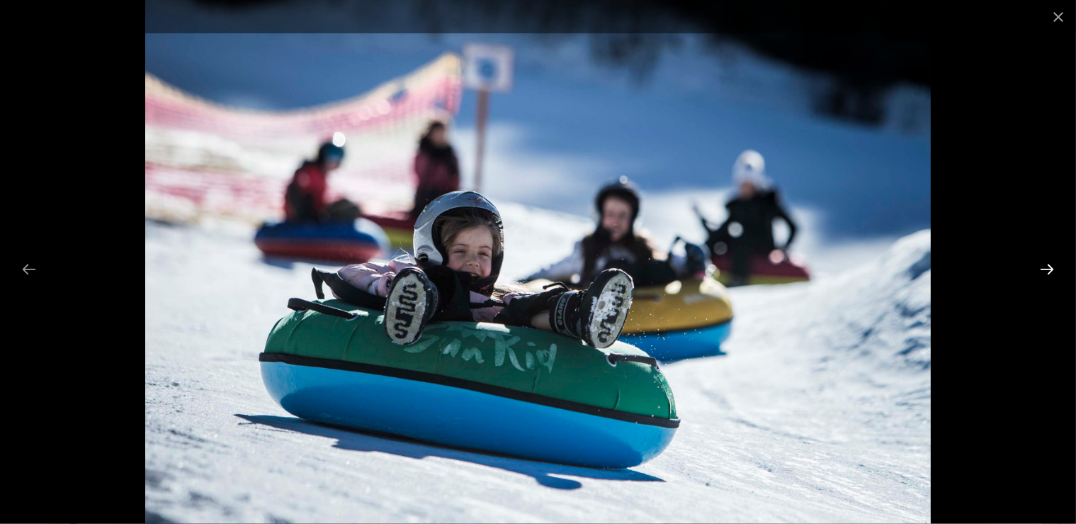
click at [1049, 266] on button "Next slide" at bounding box center [1047, 269] width 30 height 28
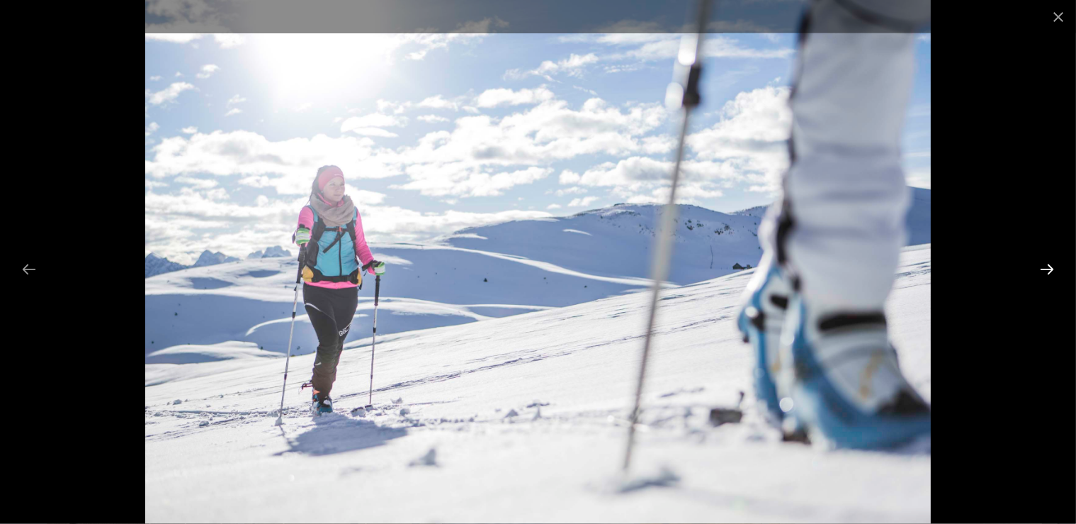
click at [1049, 266] on button "Next slide" at bounding box center [1047, 269] width 30 height 28
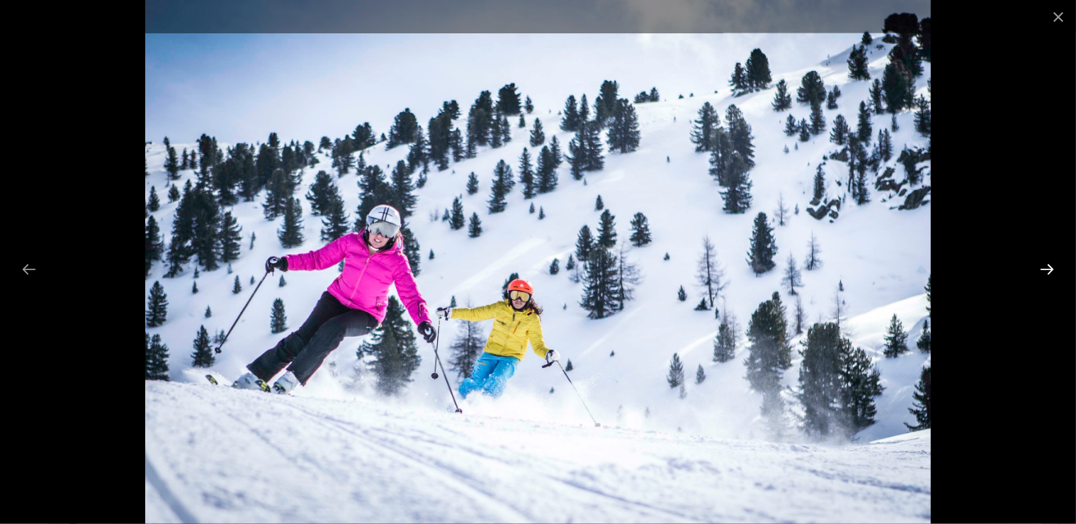
click at [1049, 266] on button "Next slide" at bounding box center [1047, 269] width 30 height 28
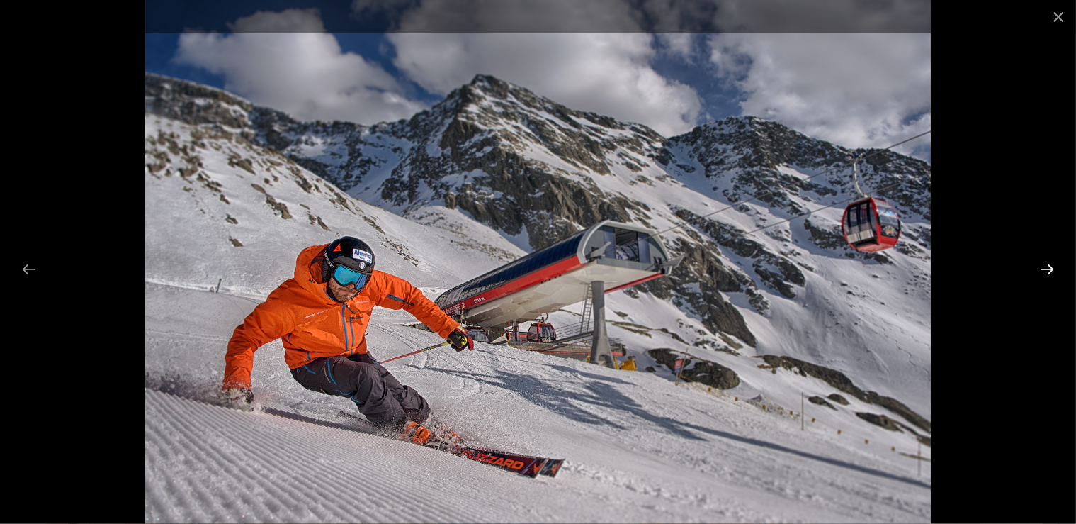
click at [1049, 266] on button "Next slide" at bounding box center [1047, 269] width 30 height 28
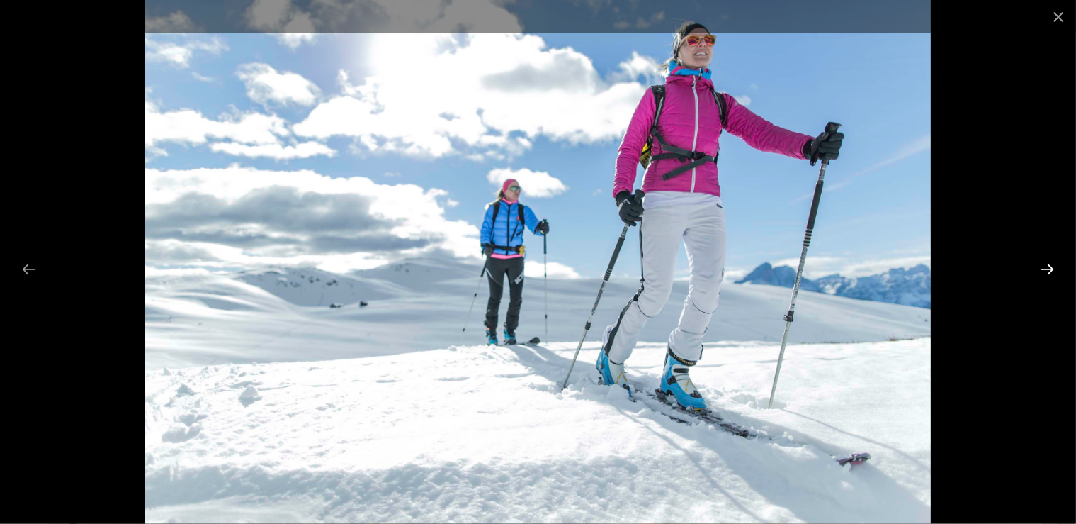
click at [1049, 266] on button "Next slide" at bounding box center [1047, 269] width 30 height 28
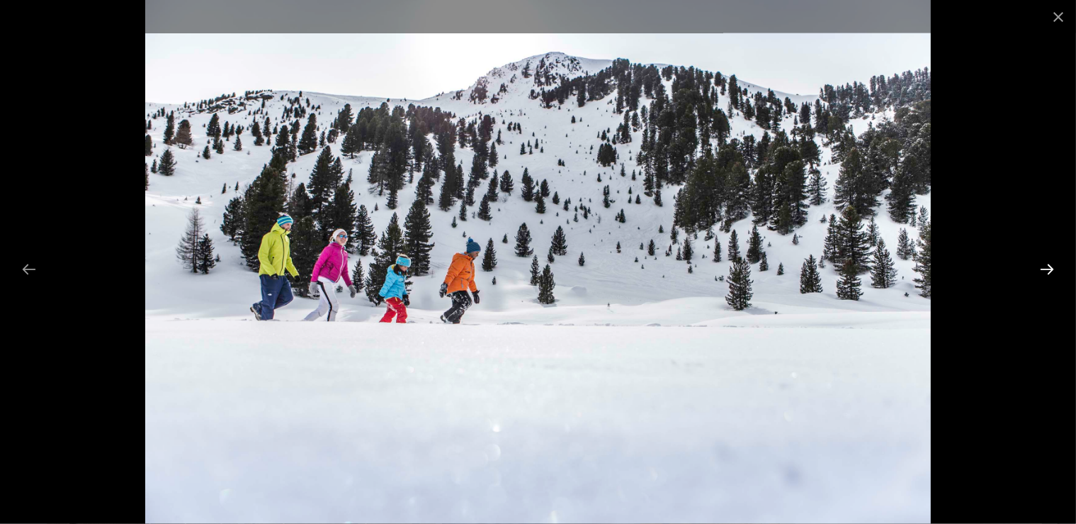
click at [1049, 266] on button "Next slide" at bounding box center [1047, 269] width 30 height 28
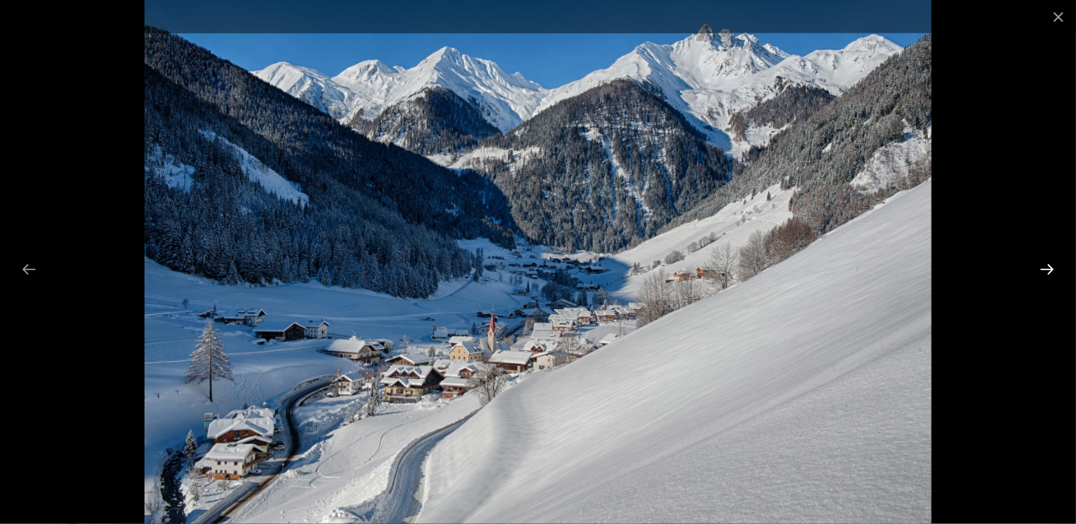
click at [1049, 266] on button "Next slide" at bounding box center [1047, 269] width 30 height 28
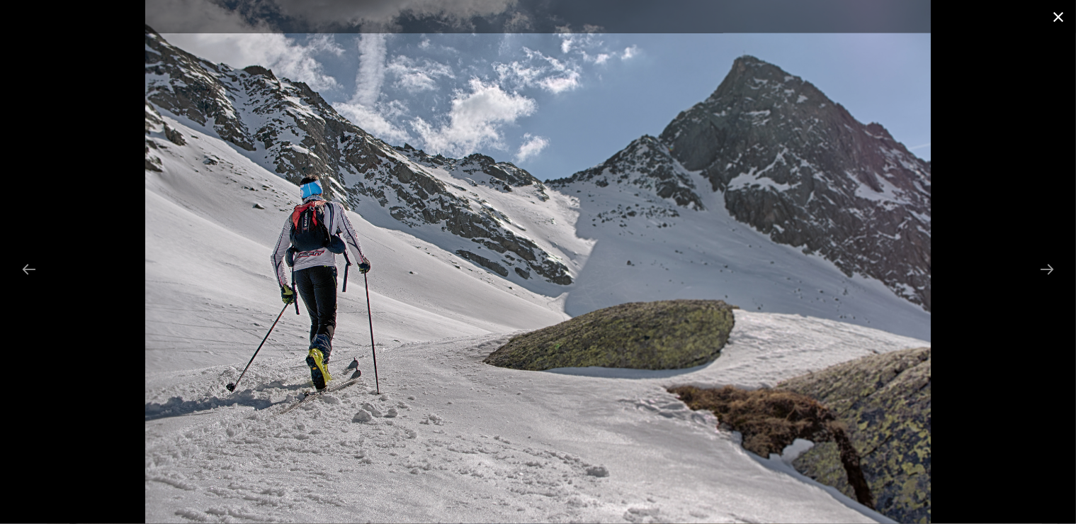
click at [1062, 17] on button "Close gallery" at bounding box center [1058, 16] width 35 height 33
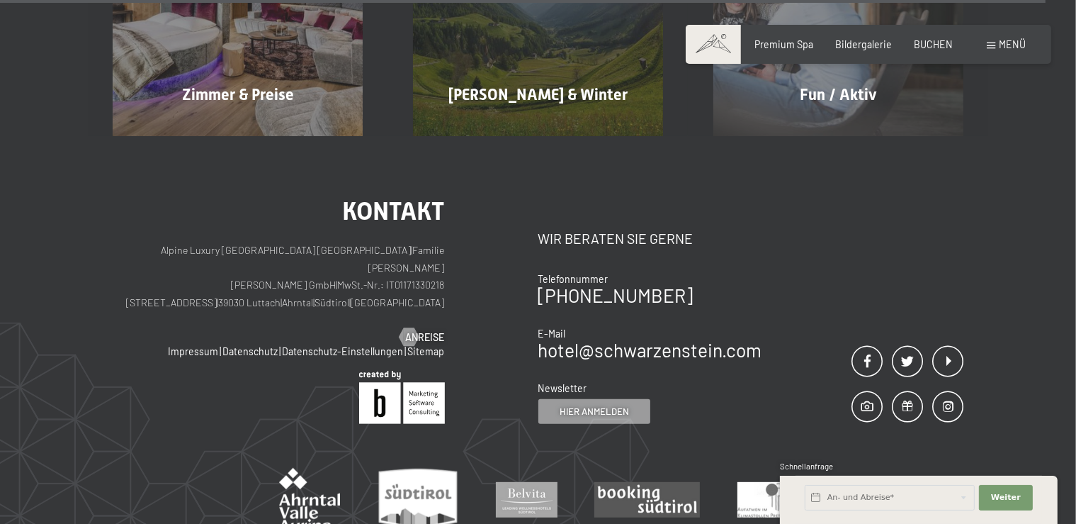
scroll to position [5913, 0]
